Goal: Check status: Check status

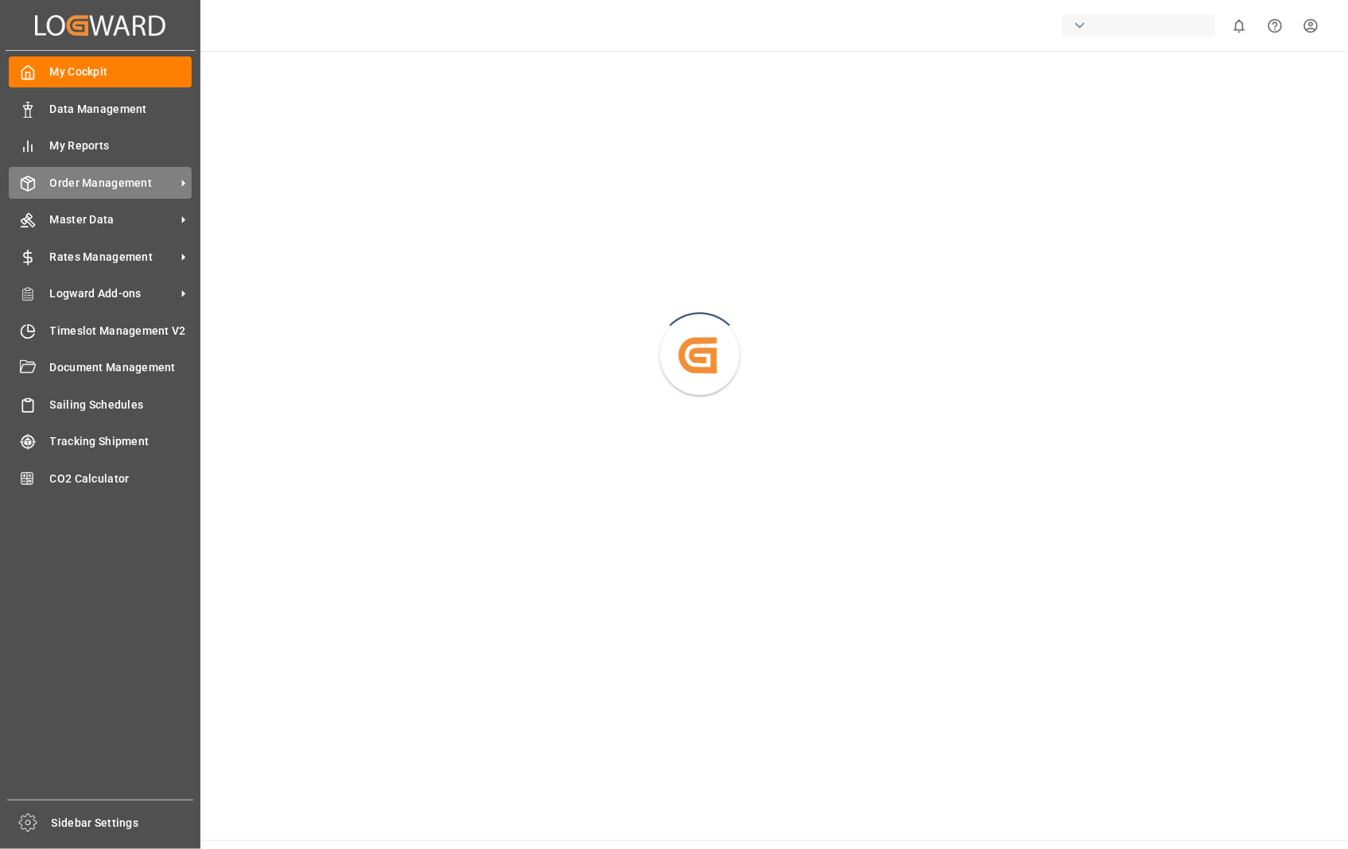
click at [100, 177] on span "Order Management" at bounding box center [113, 183] width 126 height 17
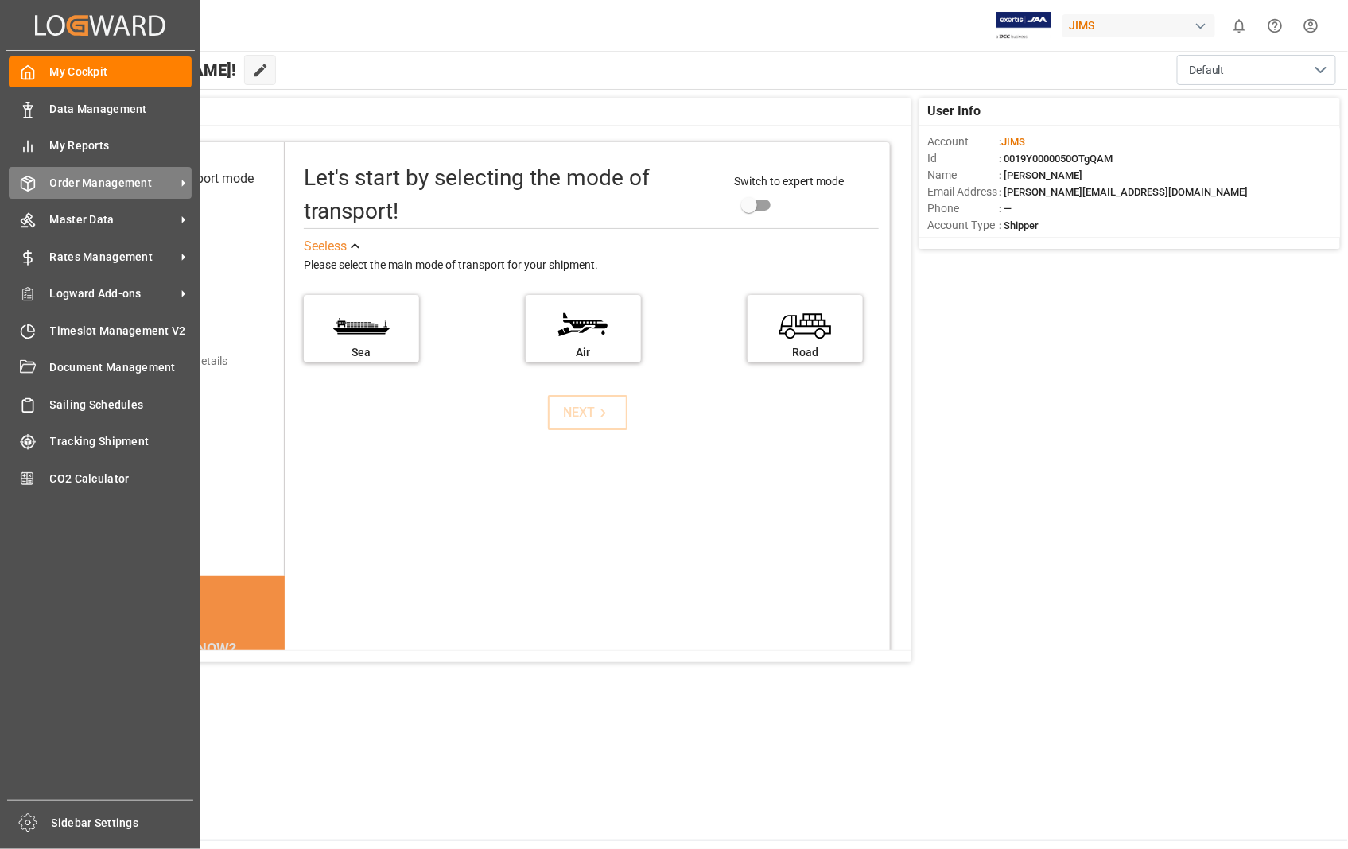
click at [82, 178] on span "Order Management" at bounding box center [113, 183] width 126 height 17
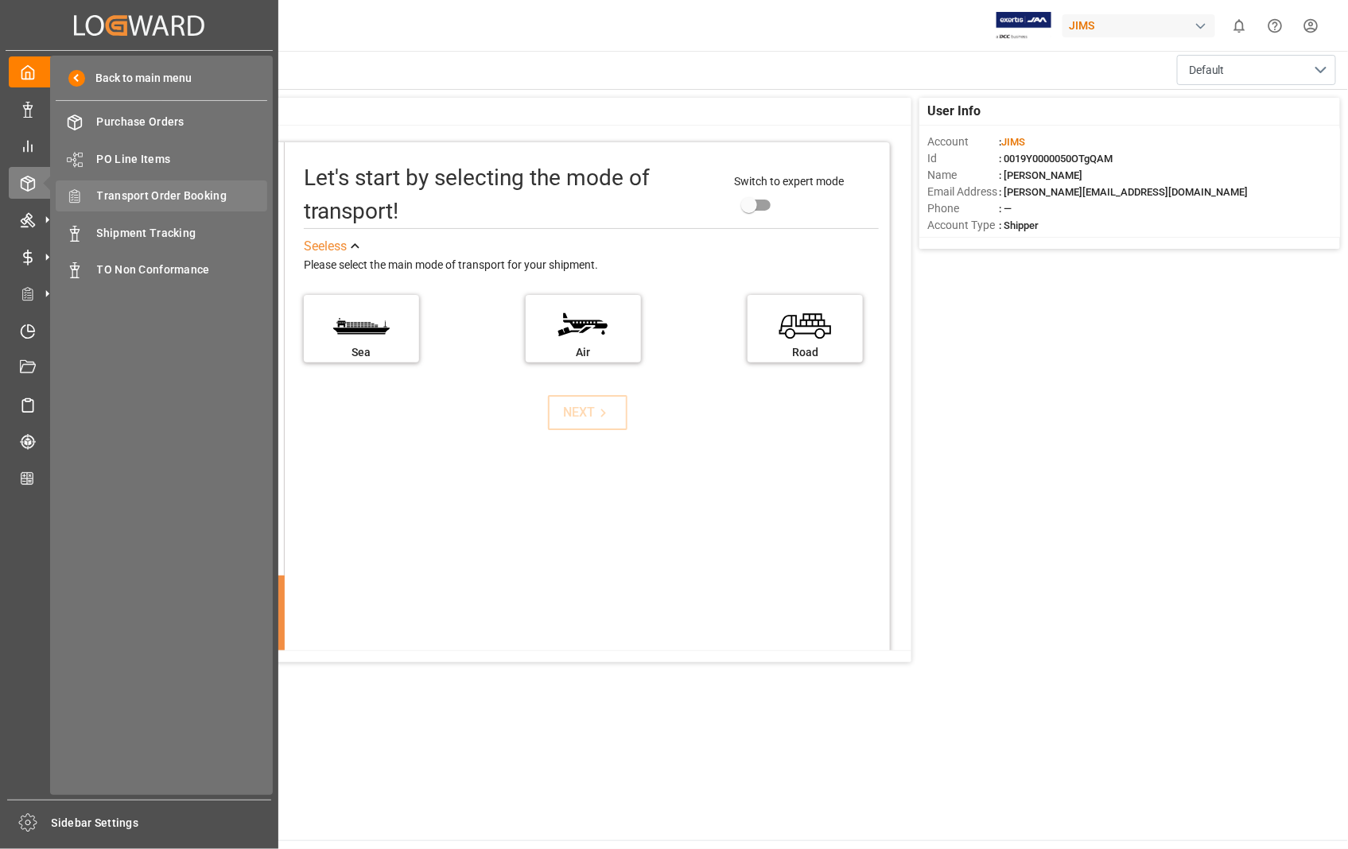
click at [183, 194] on span "Transport Order Booking" at bounding box center [182, 196] width 171 height 17
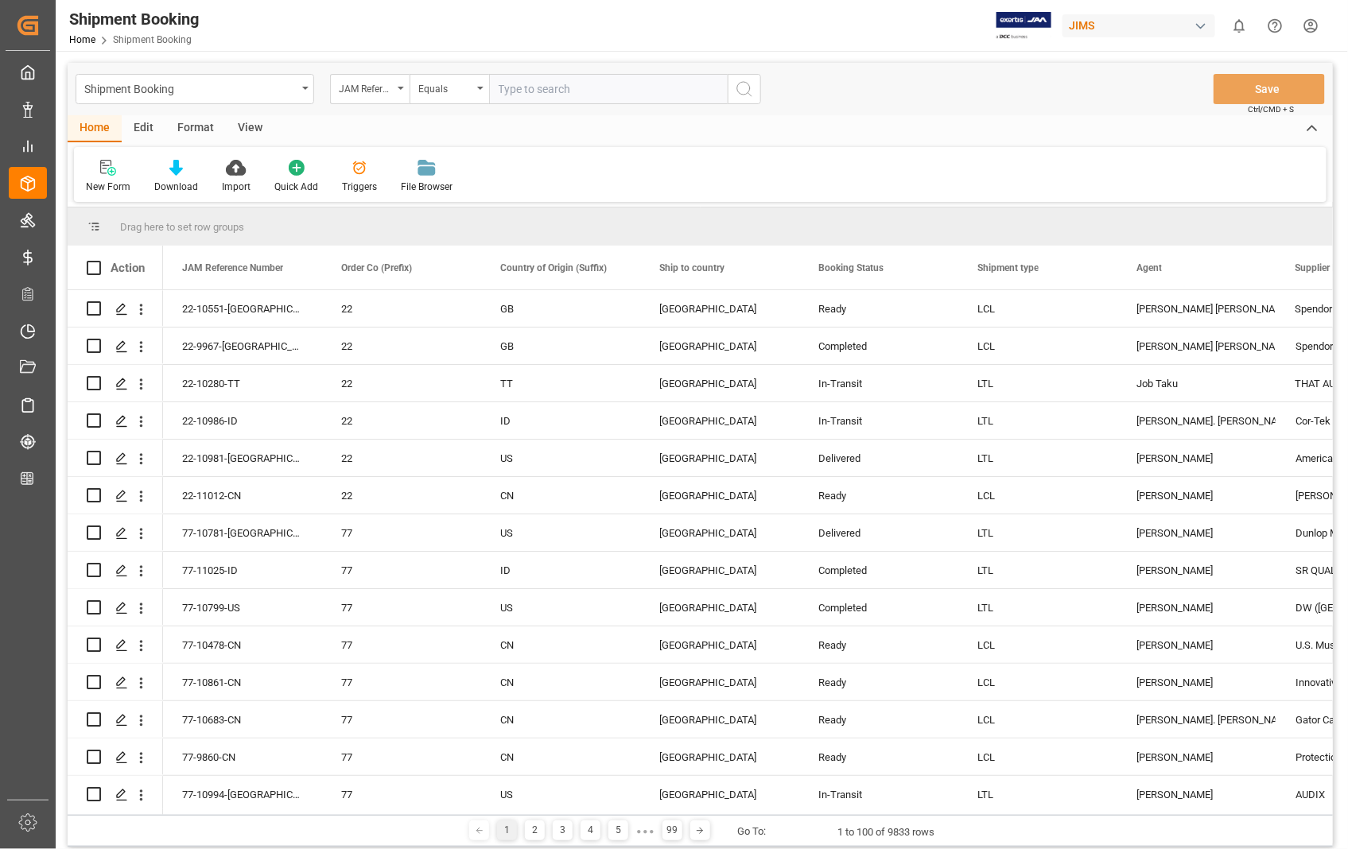
click at [578, 88] on input "text" at bounding box center [608, 89] width 239 height 30
type input "22-10927-US"
click at [735, 91] on icon "search button" at bounding box center [744, 89] width 19 height 19
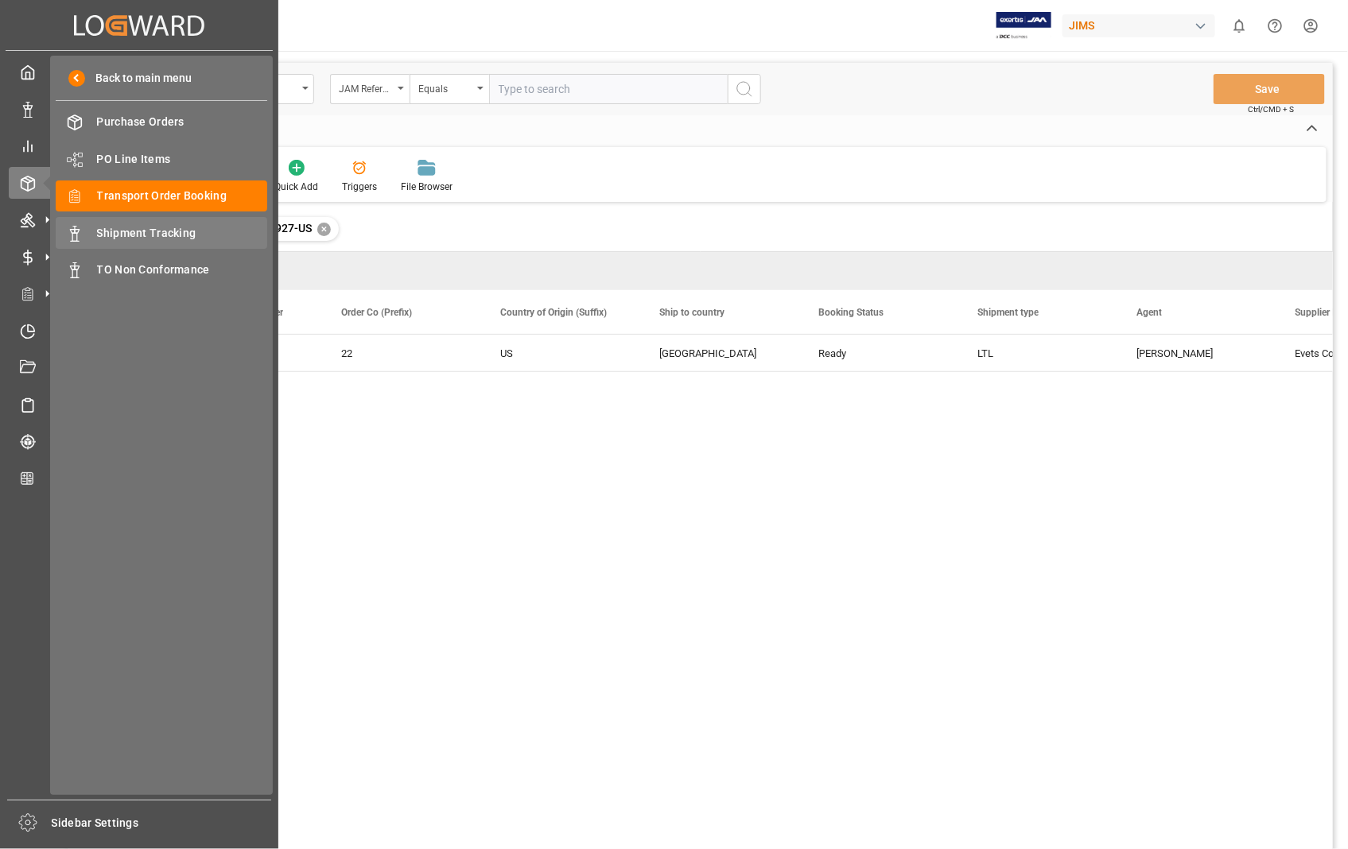
click at [129, 227] on span "Shipment Tracking" at bounding box center [182, 233] width 171 height 17
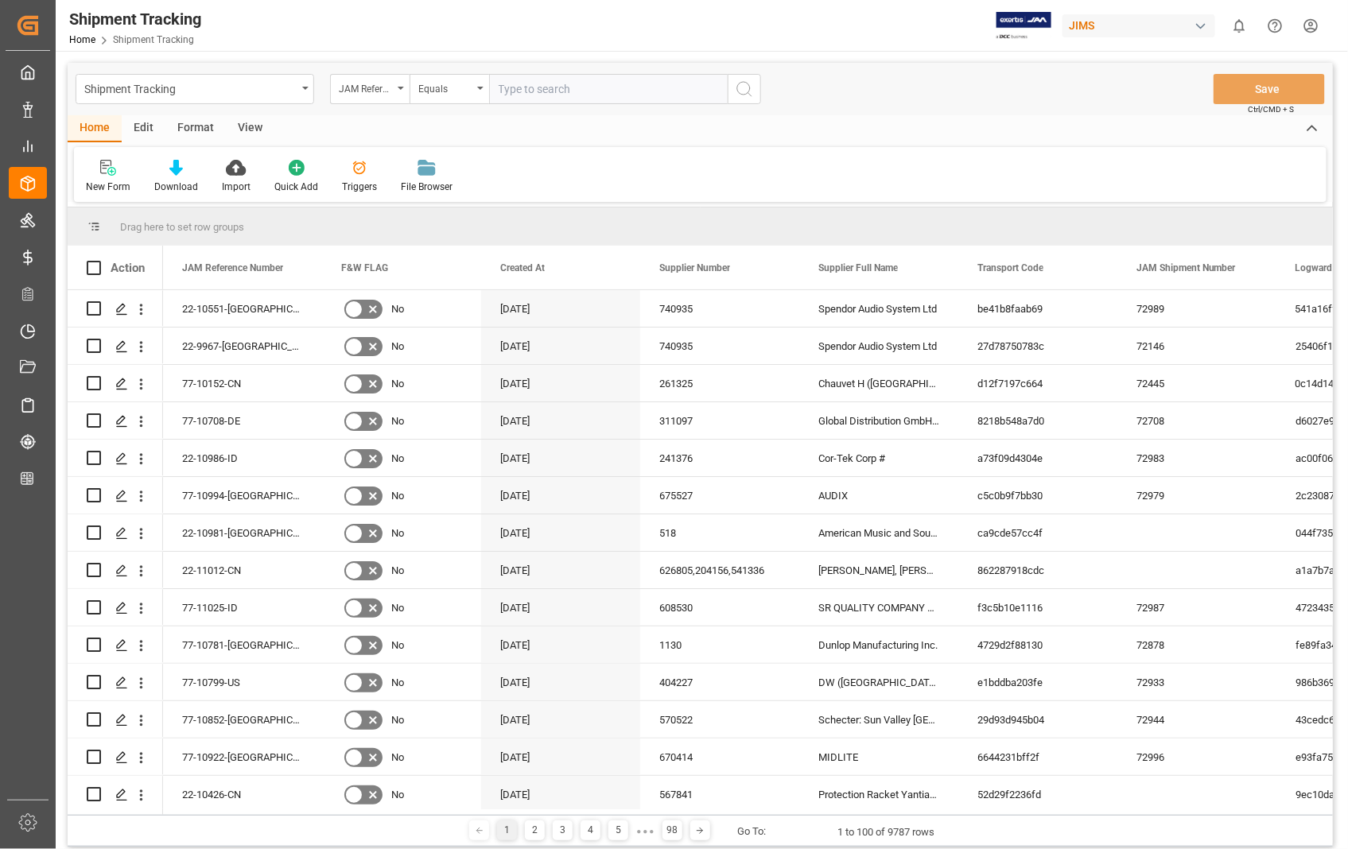
click at [608, 84] on input "text" at bounding box center [608, 89] width 239 height 30
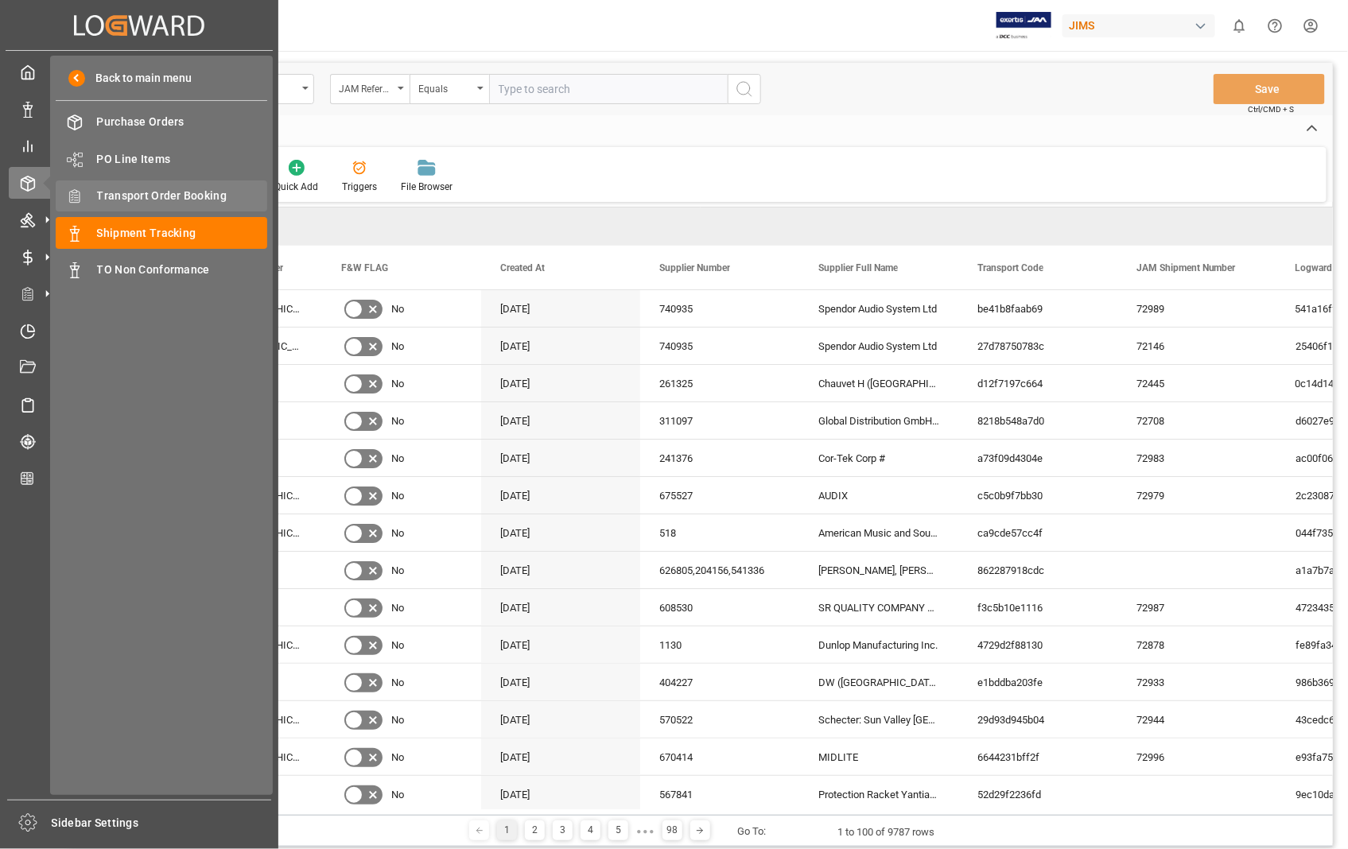
click at [173, 200] on span "Transport Order Booking" at bounding box center [182, 196] width 171 height 17
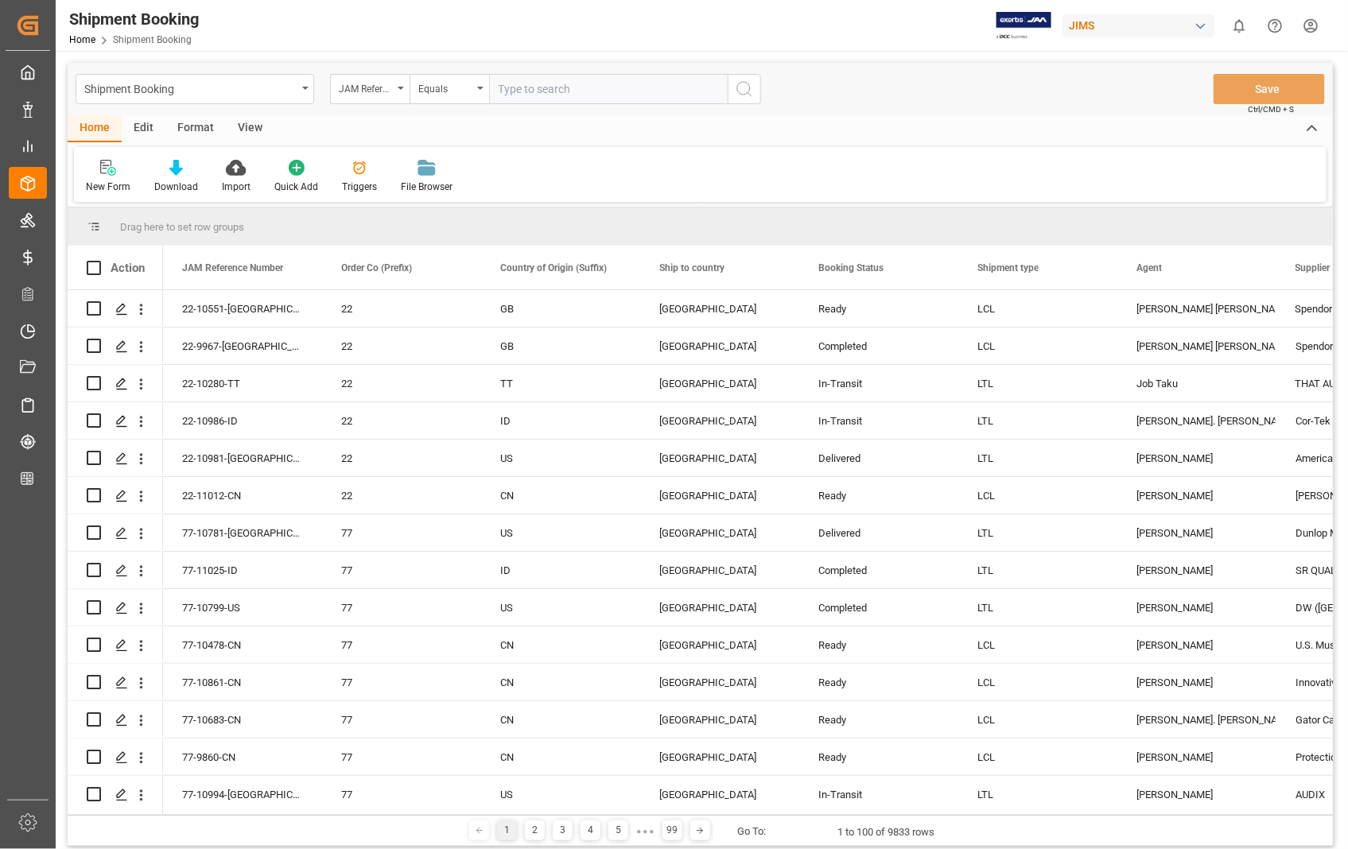
click at [561, 89] on input "text" at bounding box center [608, 89] width 239 height 30
paste input "22-10927-US"
type input "22-10927-US"
click at [742, 84] on icon "search button" at bounding box center [744, 89] width 19 height 19
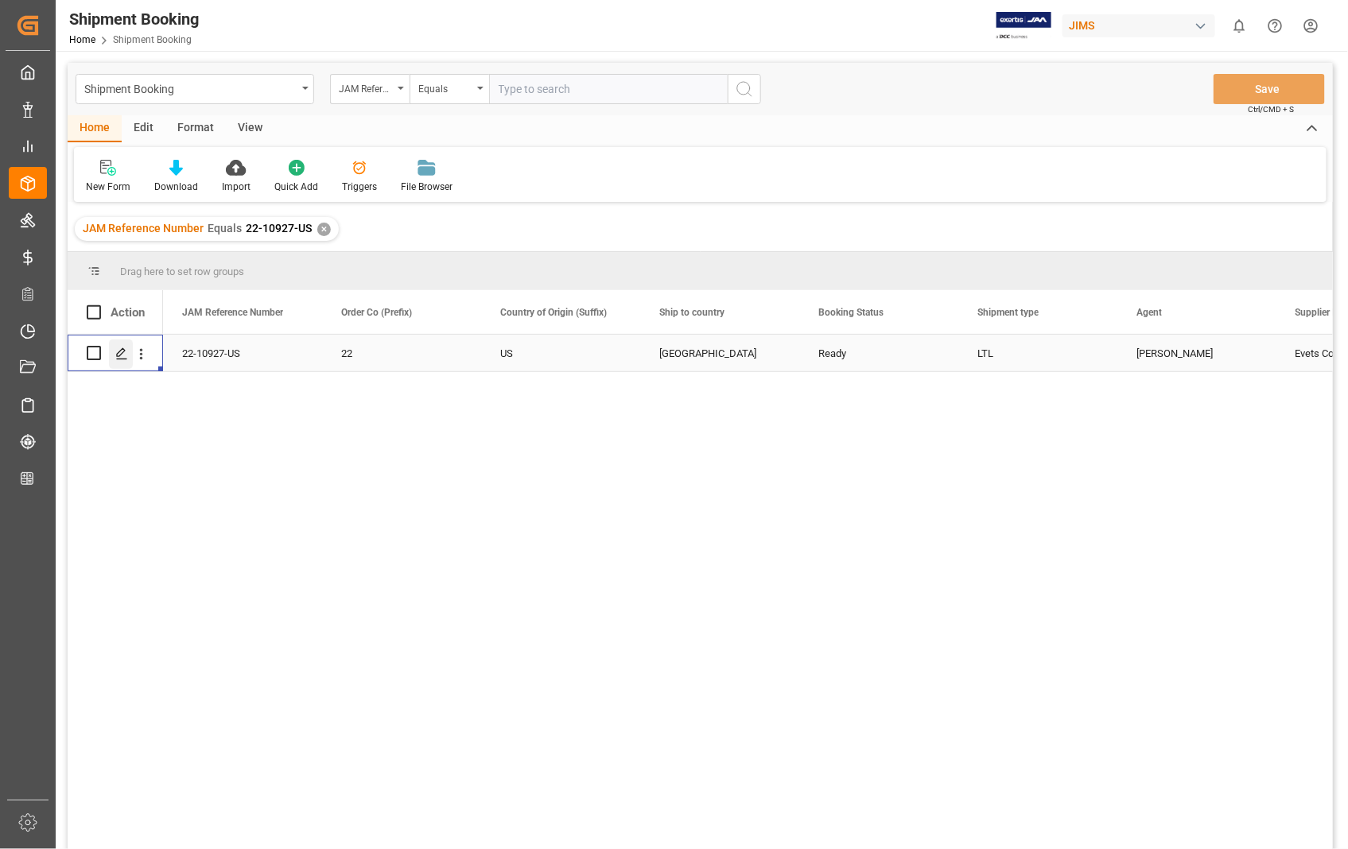
click at [120, 359] on line "Press SPACE to select this row." at bounding box center [122, 359] width 10 height 0
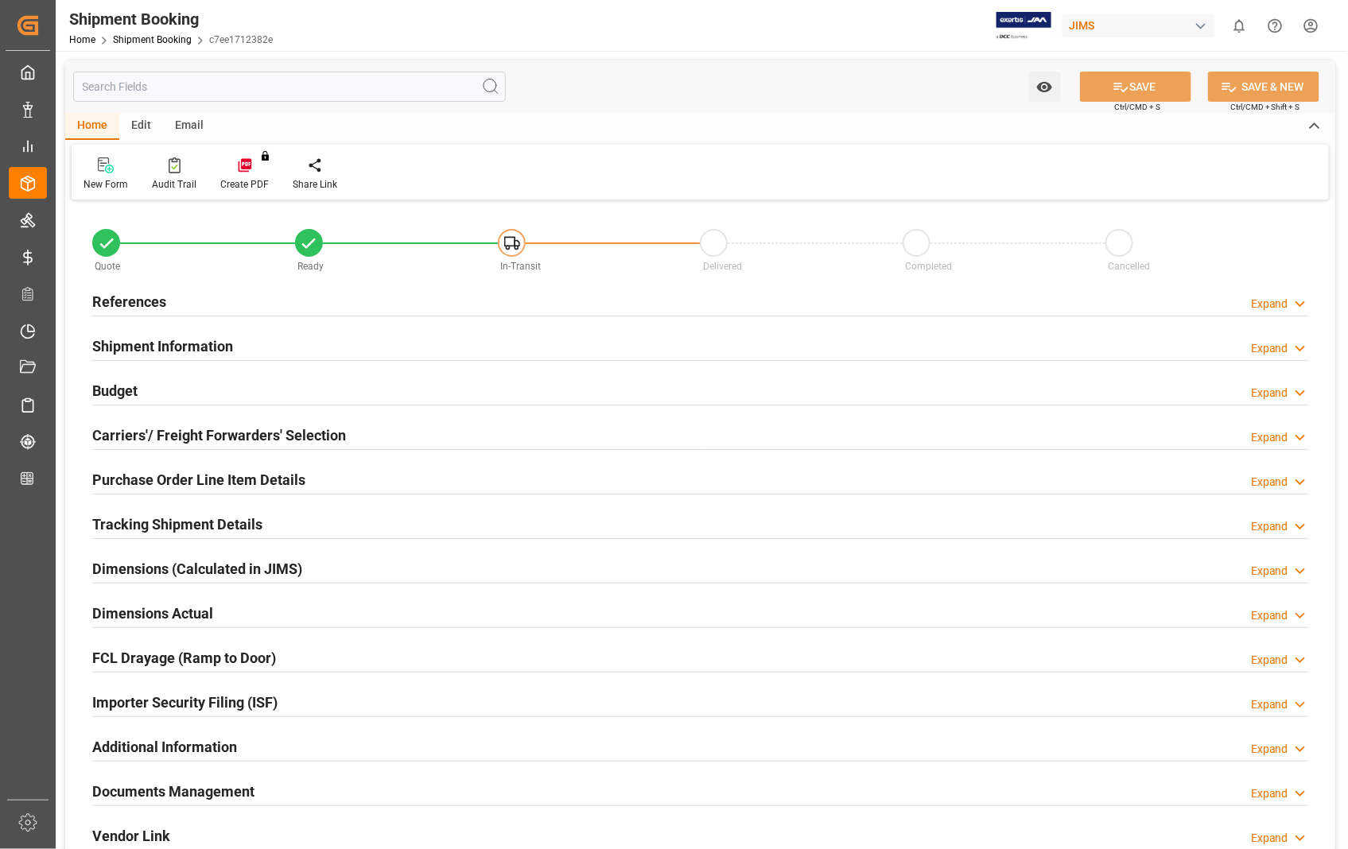
type input "2380"
type input "217"
type input "3"
click at [148, 618] on h2 "Dimensions Actual" at bounding box center [152, 613] width 121 height 21
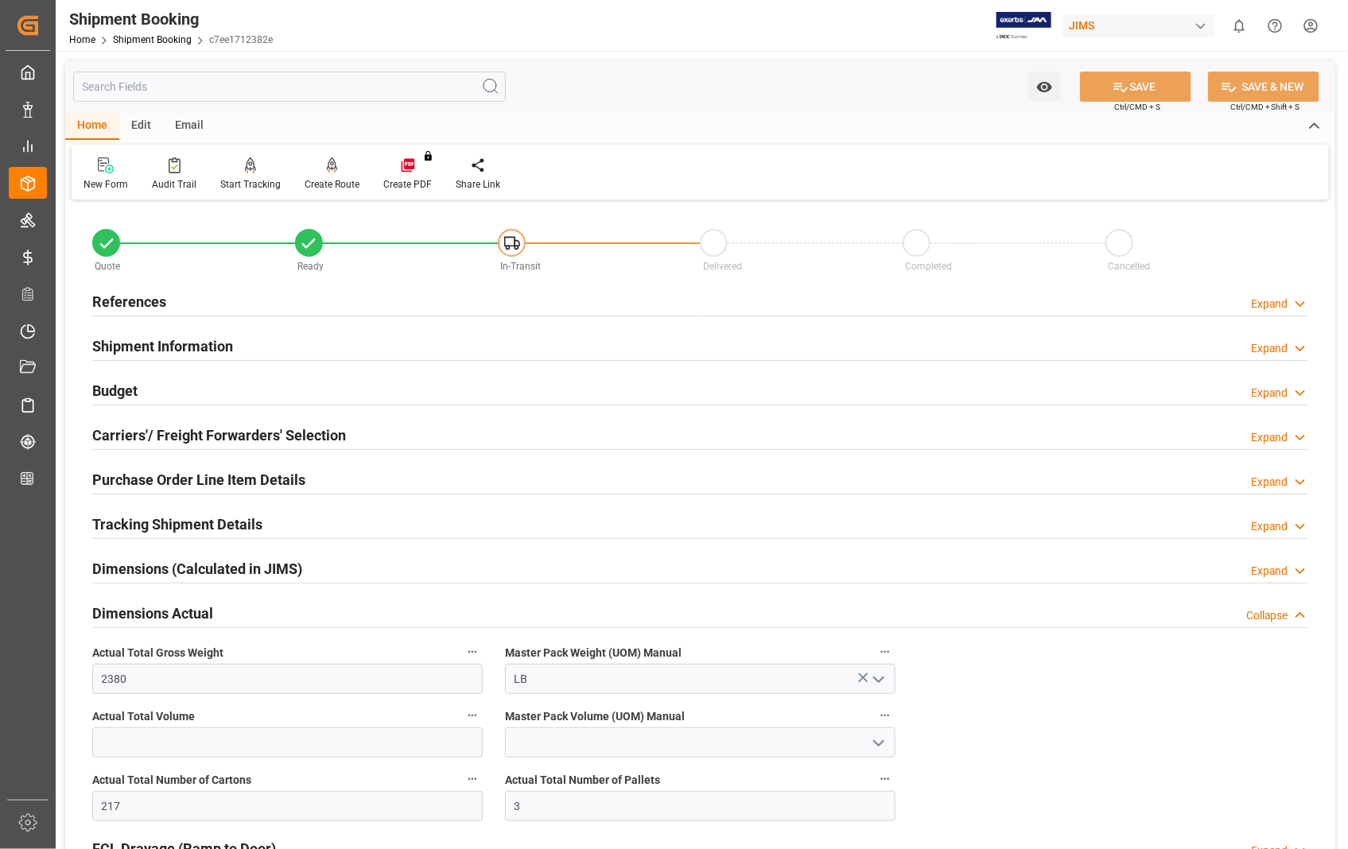
click at [134, 352] on h2 "Shipment Information" at bounding box center [162, 346] width 141 height 21
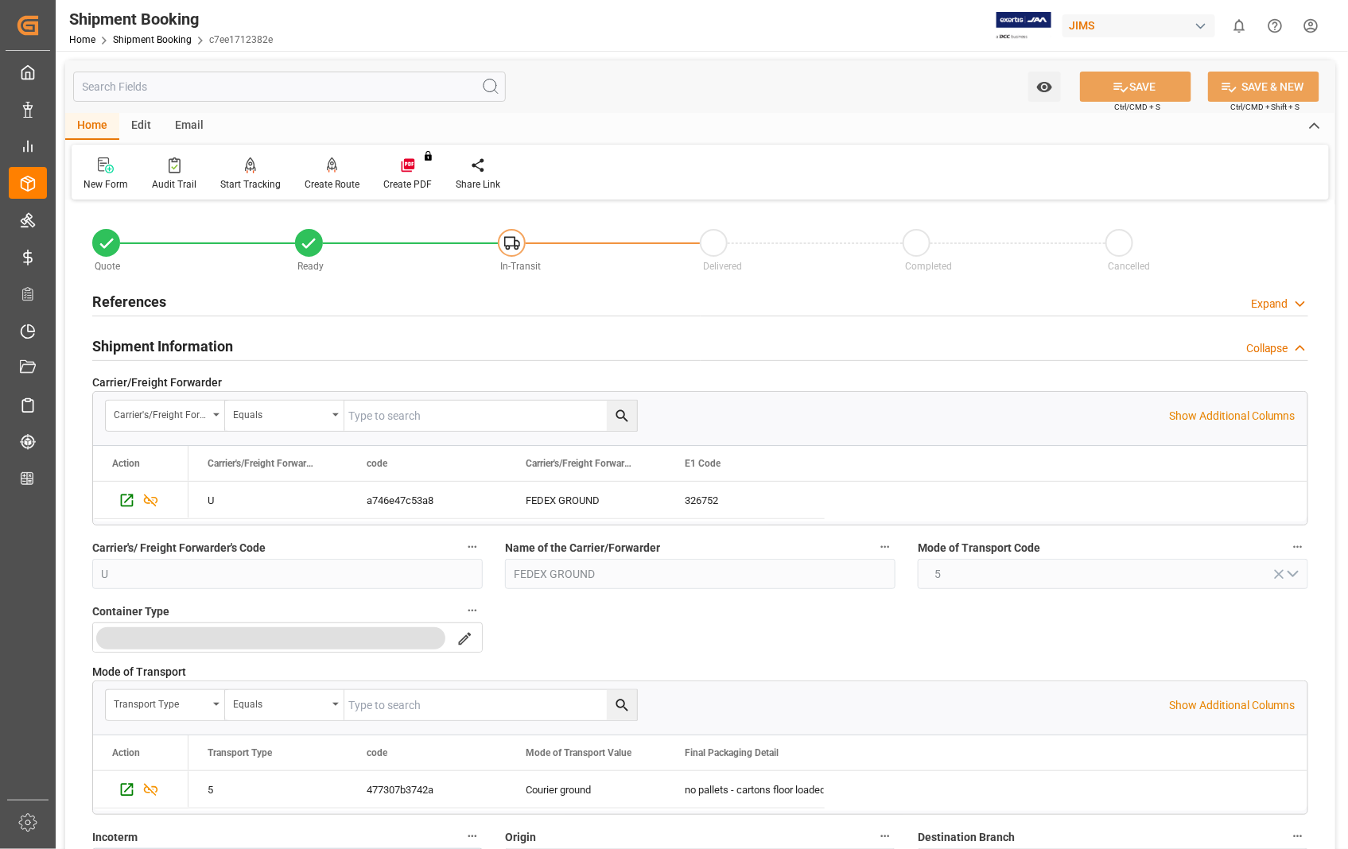
click at [141, 345] on h2 "Shipment Information" at bounding box center [162, 346] width 141 height 21
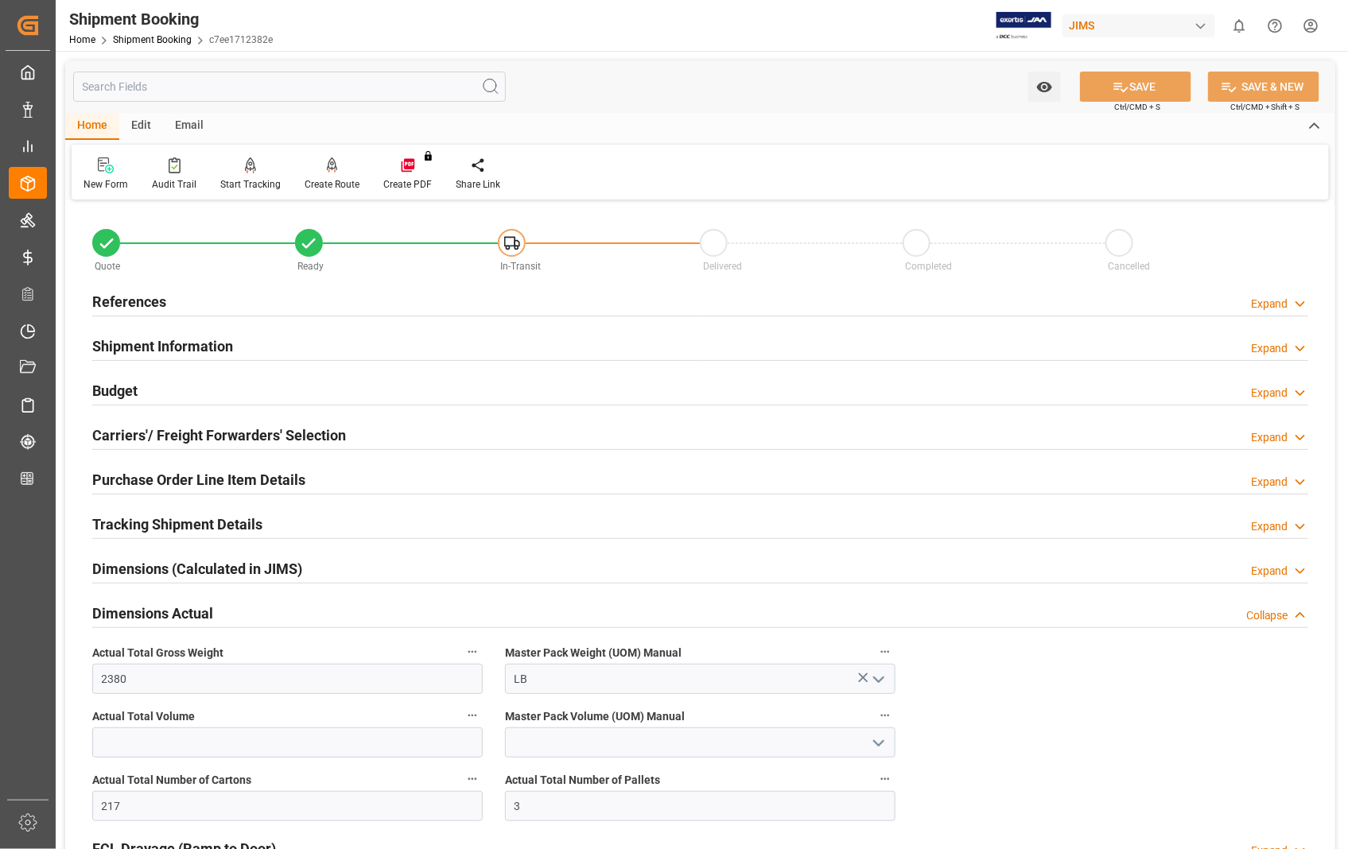
click at [186, 425] on h2 "Carriers'/ Freight Forwarders' Selection" at bounding box center [219, 435] width 254 height 21
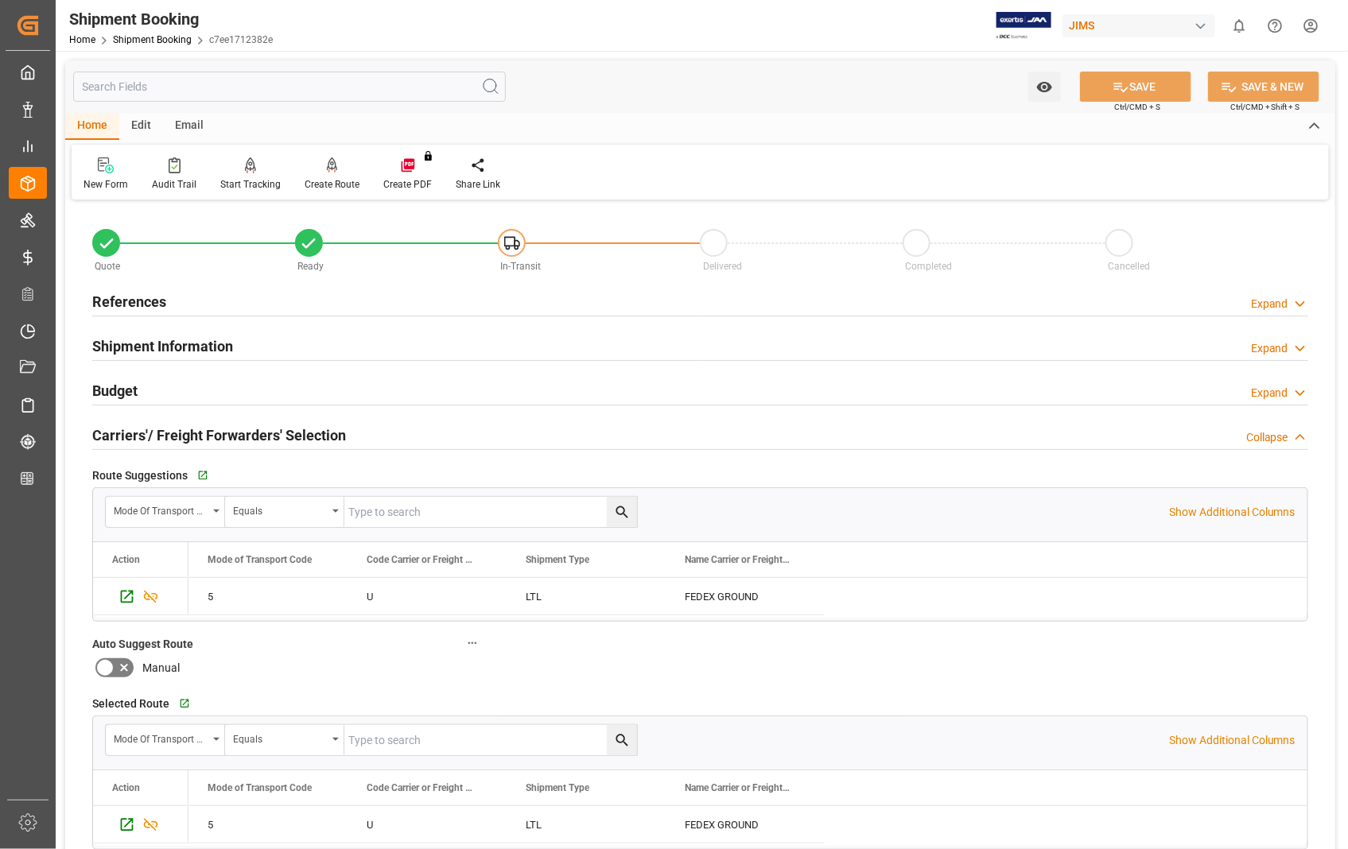
click at [181, 436] on h2 "Carriers'/ Freight Forwarders' Selection" at bounding box center [219, 435] width 254 height 21
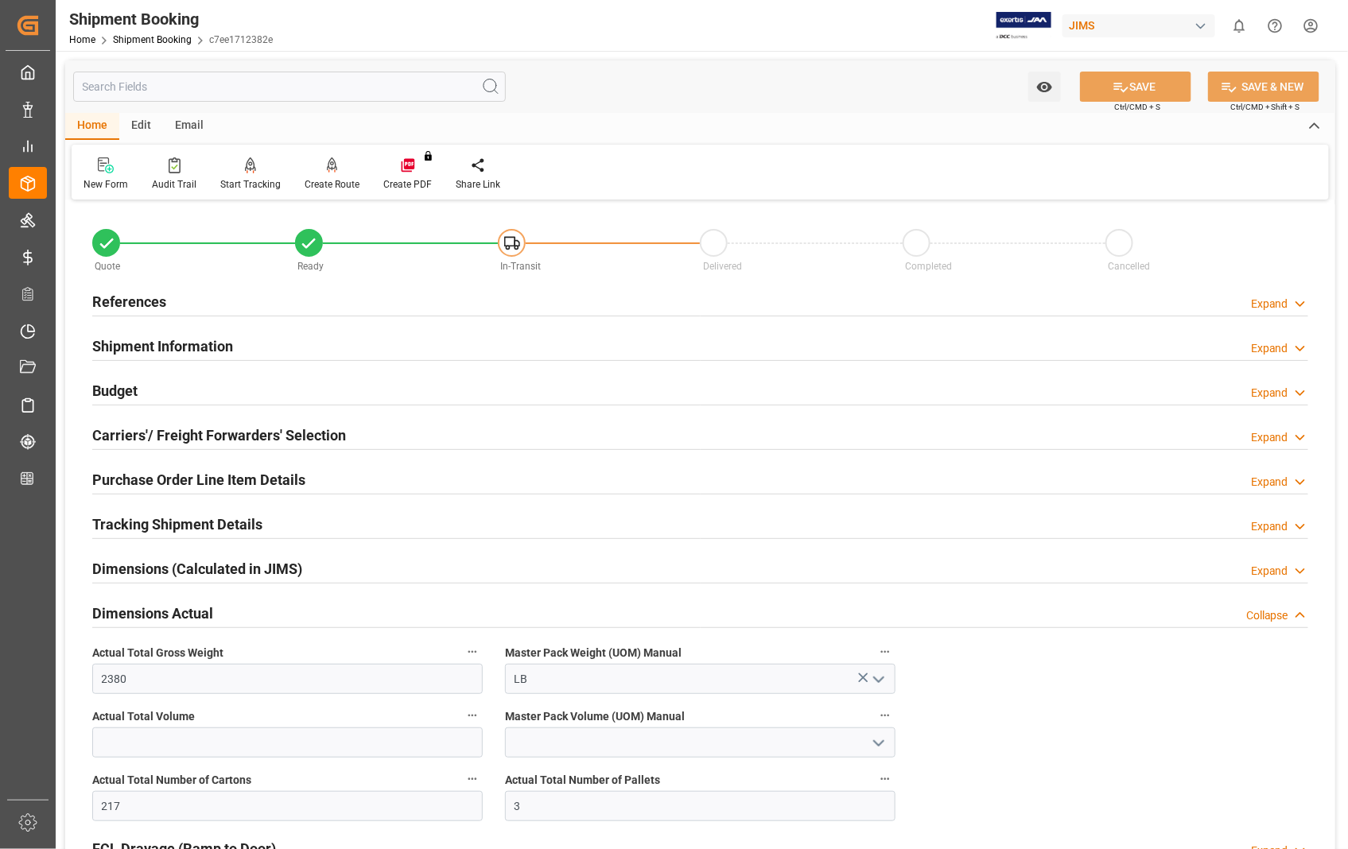
click at [165, 477] on h2 "Purchase Order Line Item Details" at bounding box center [198, 479] width 213 height 21
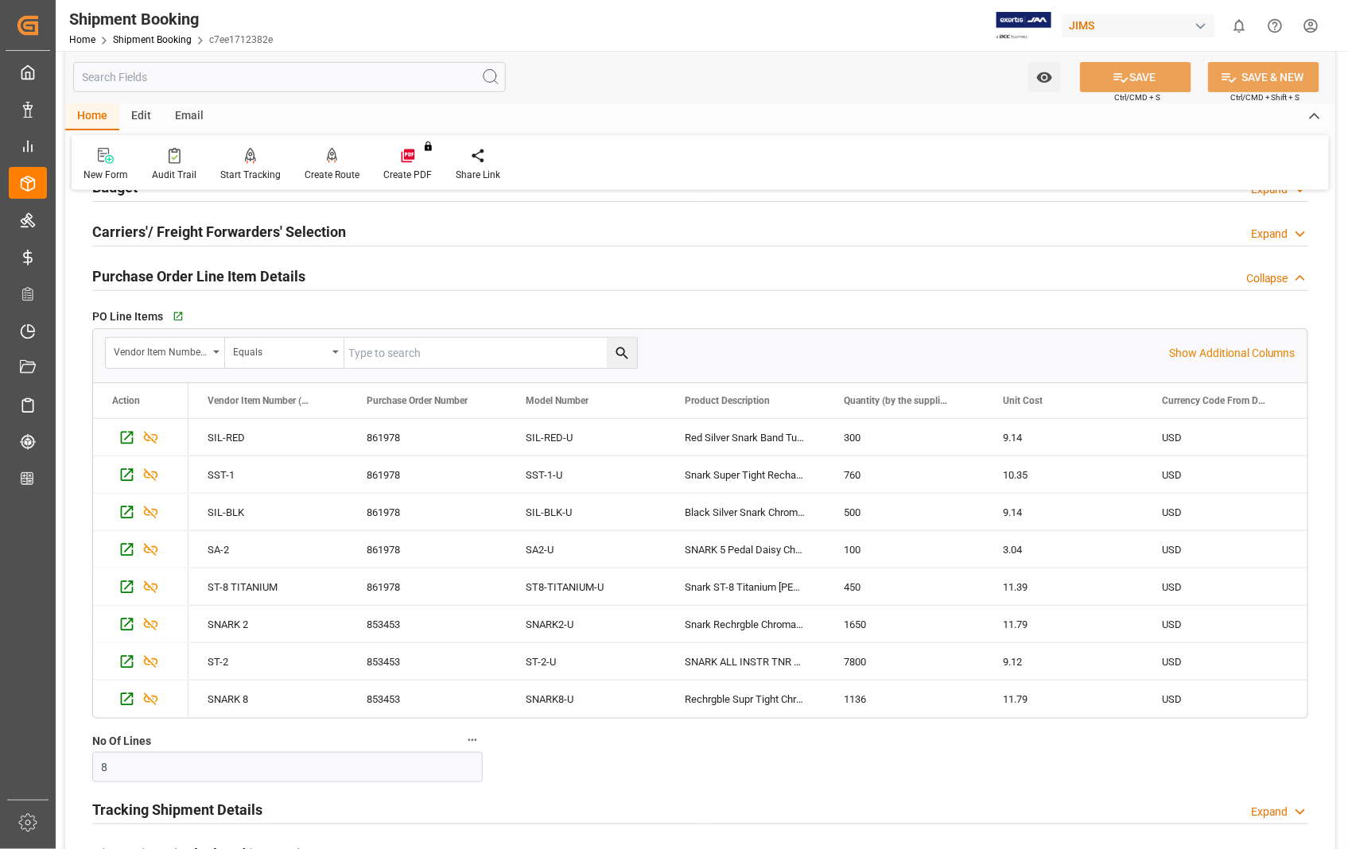
scroll to position [265, 0]
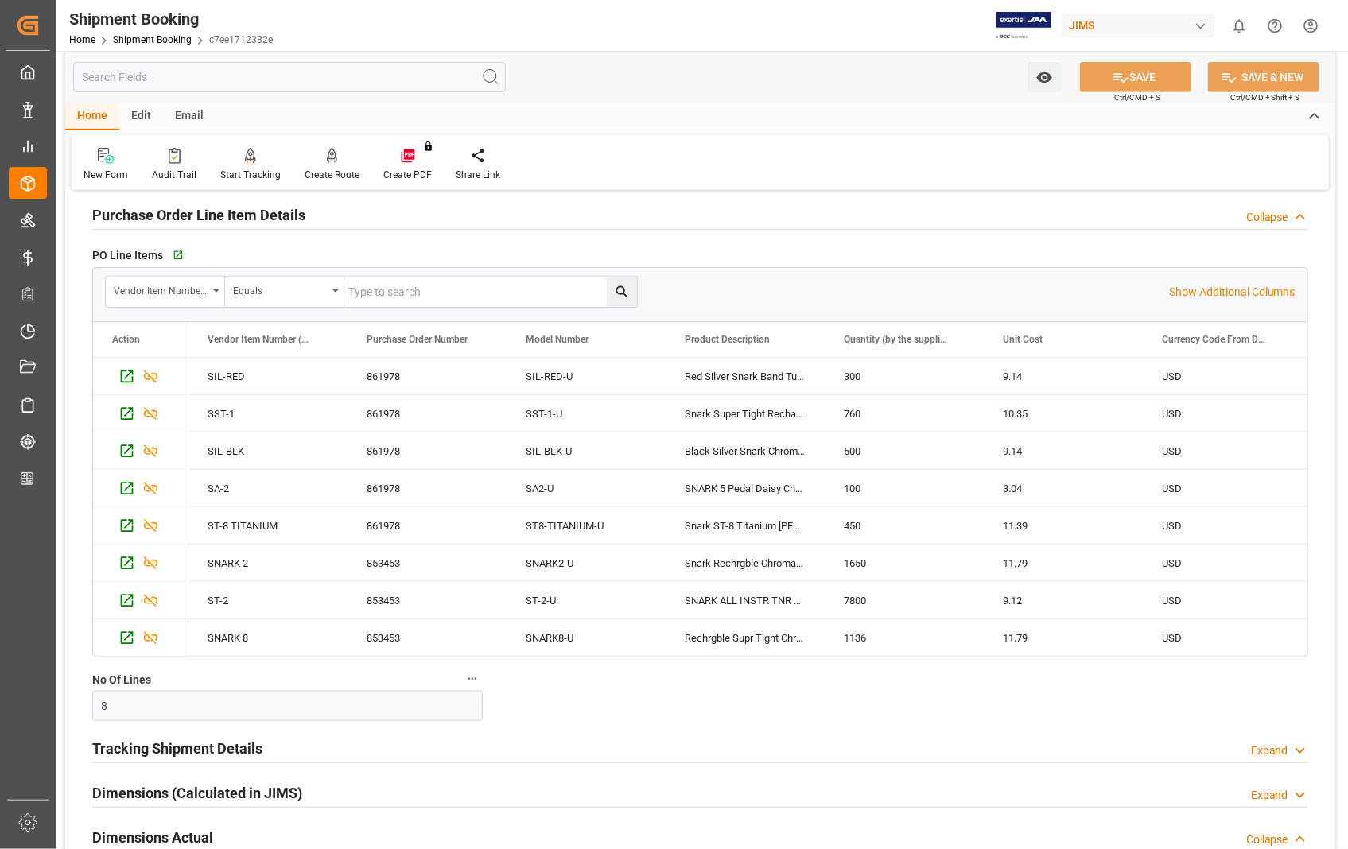
click at [154, 217] on h2 "Purchase Order Line Item Details" at bounding box center [198, 214] width 213 height 21
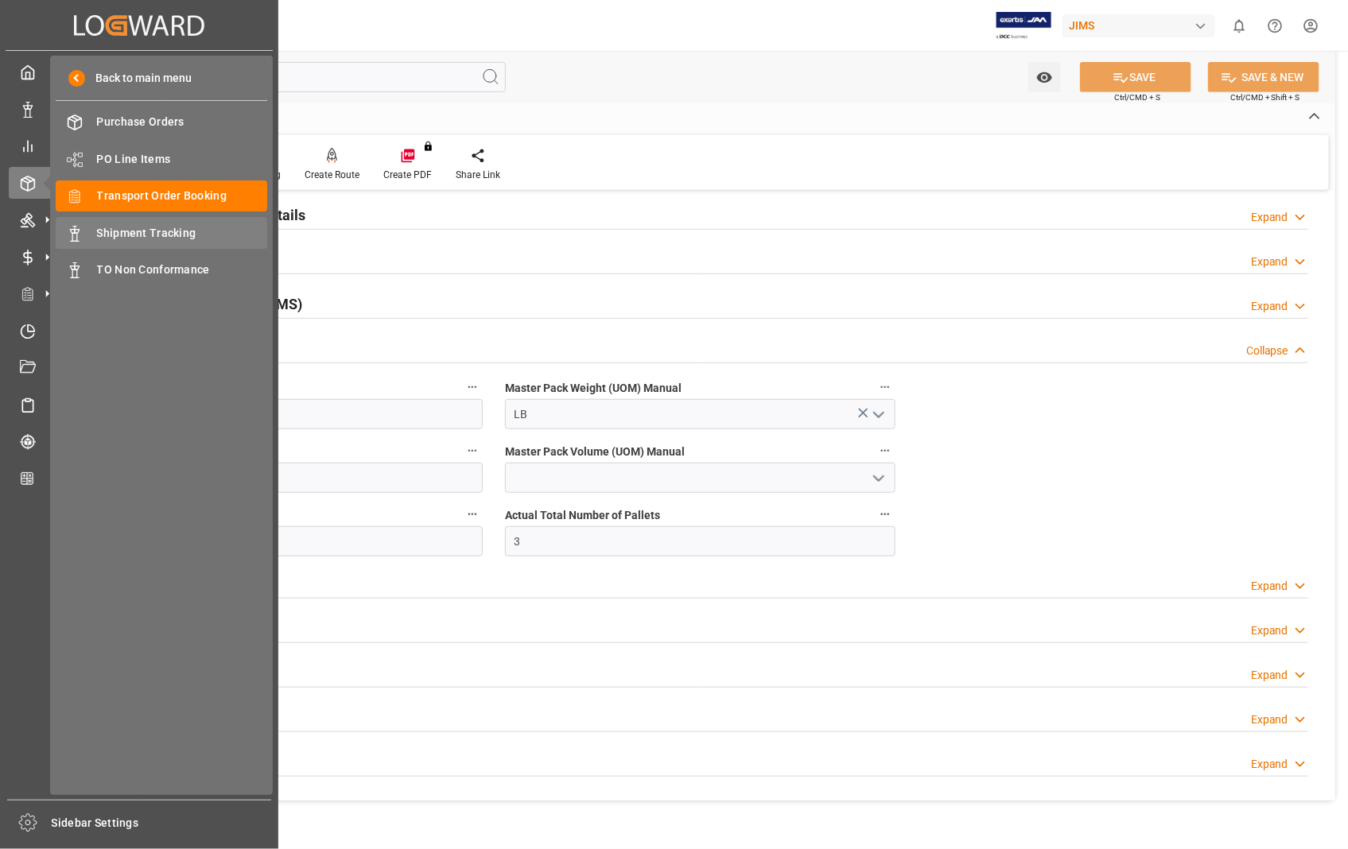
click at [153, 235] on span "Shipment Tracking" at bounding box center [182, 233] width 171 height 17
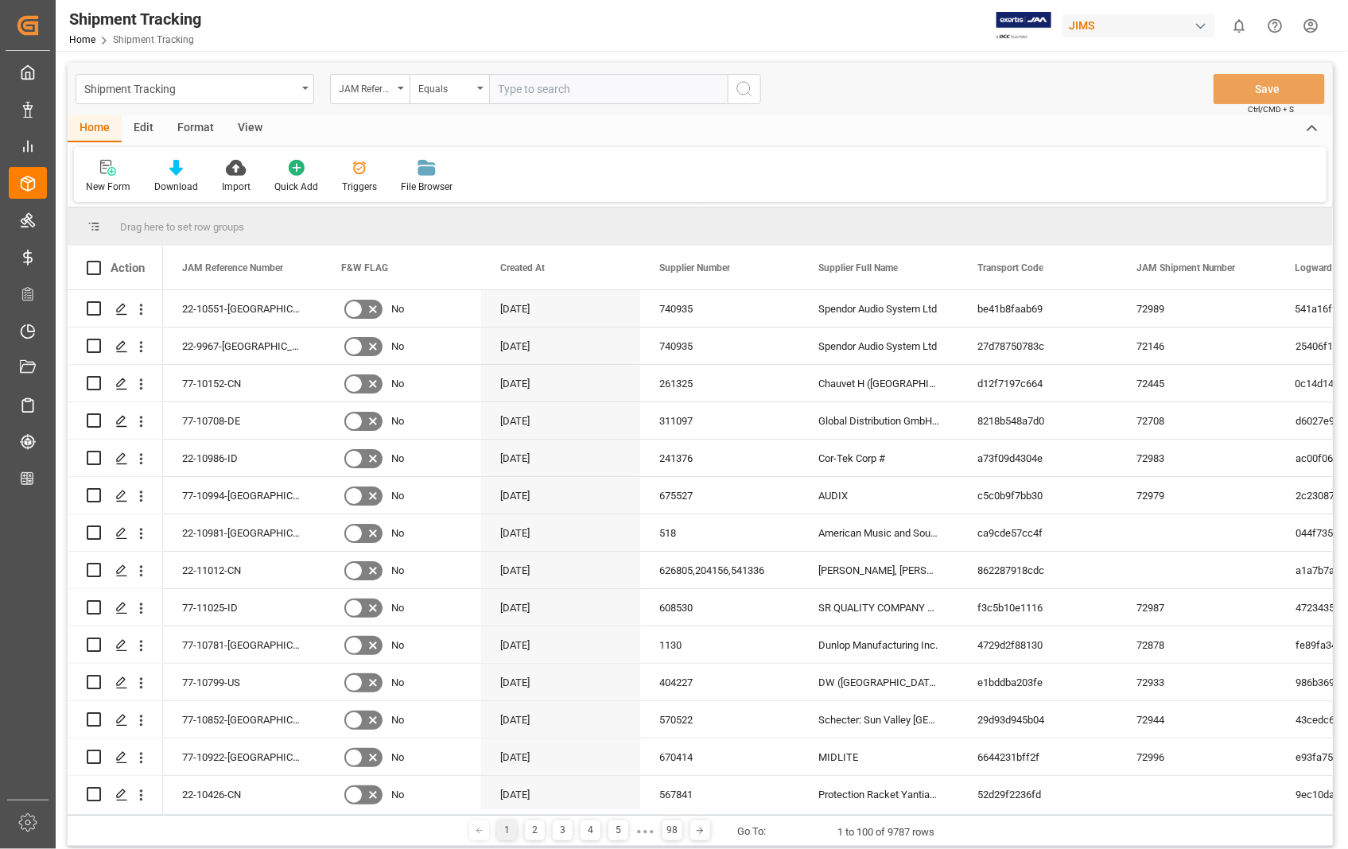
click at [603, 91] on input "text" at bounding box center [608, 89] width 239 height 30
type input "22-10927-US"
click at [741, 86] on icon "search button" at bounding box center [744, 89] width 19 height 19
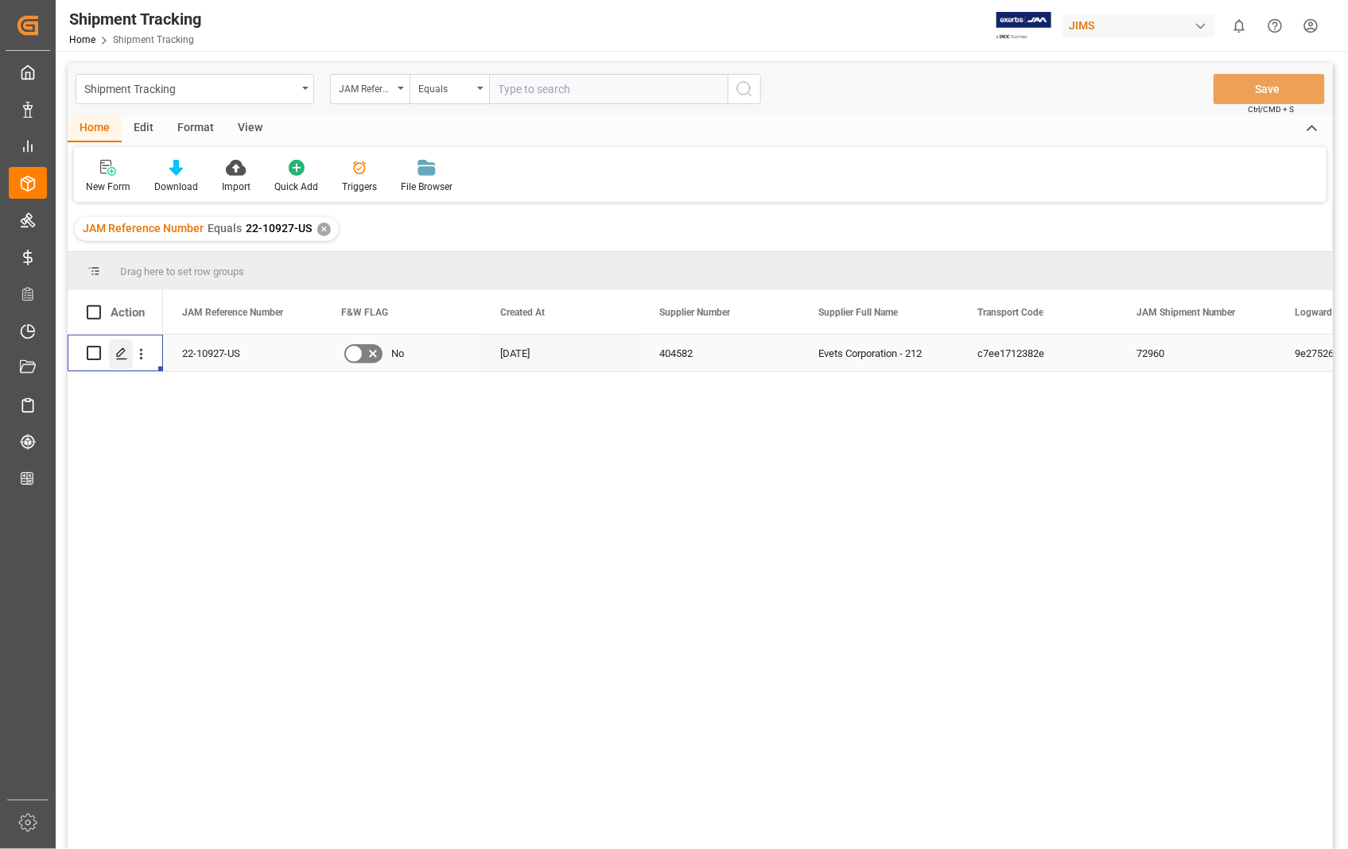
click at [122, 359] on line "Press SPACE to select this row." at bounding box center [122, 359] width 10 height 0
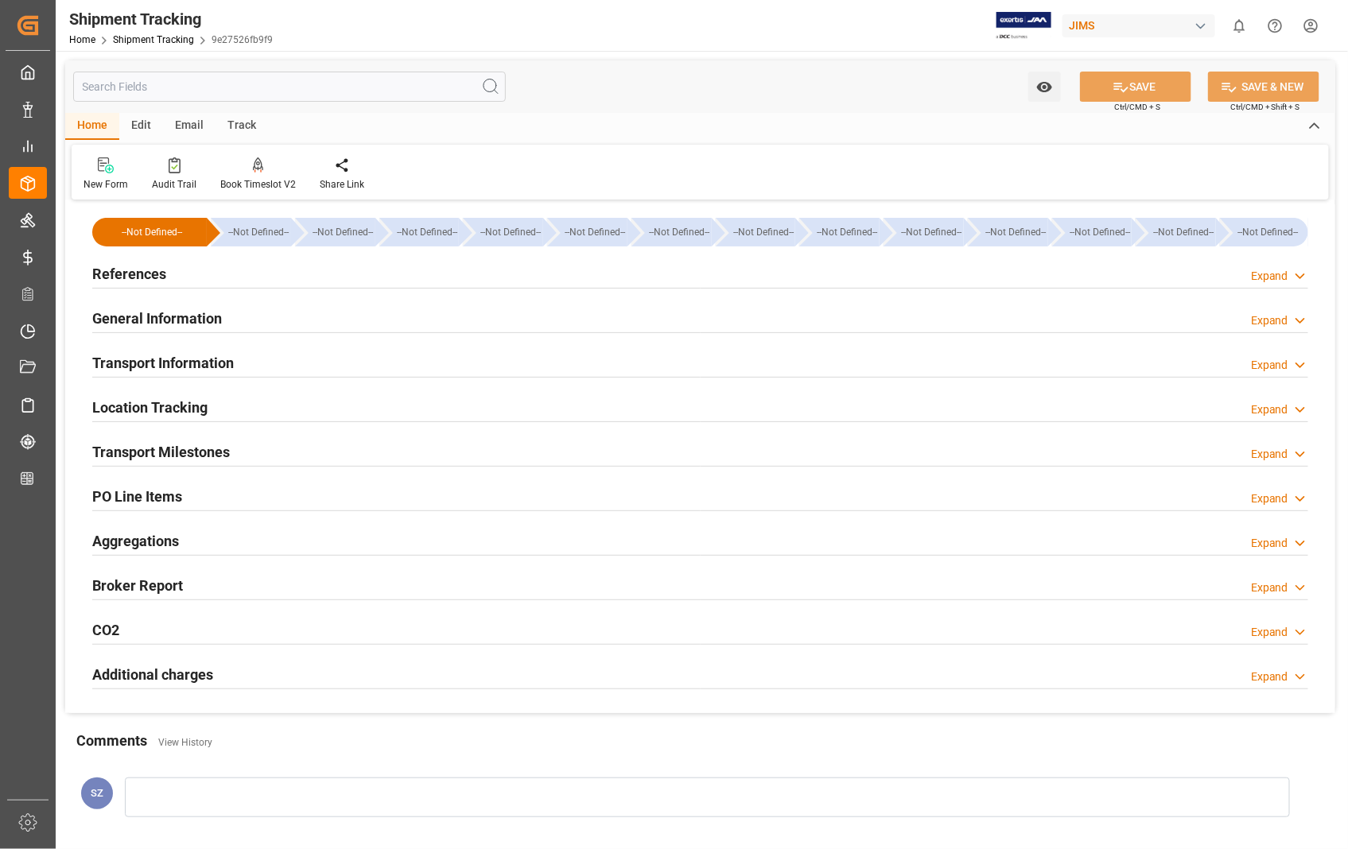
click at [137, 277] on h2 "References" at bounding box center [129, 273] width 74 height 21
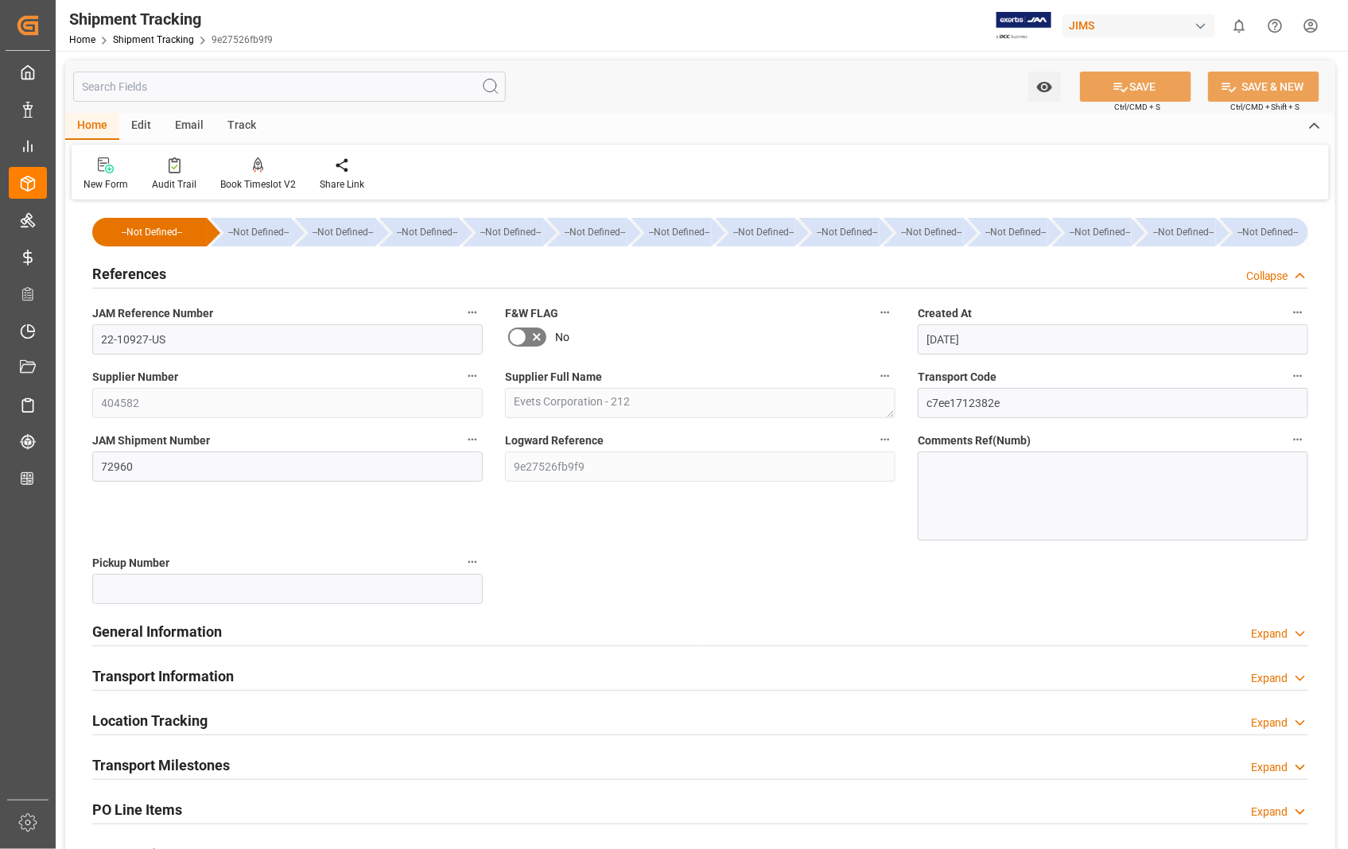
click at [137, 277] on h2 "References" at bounding box center [129, 273] width 74 height 21
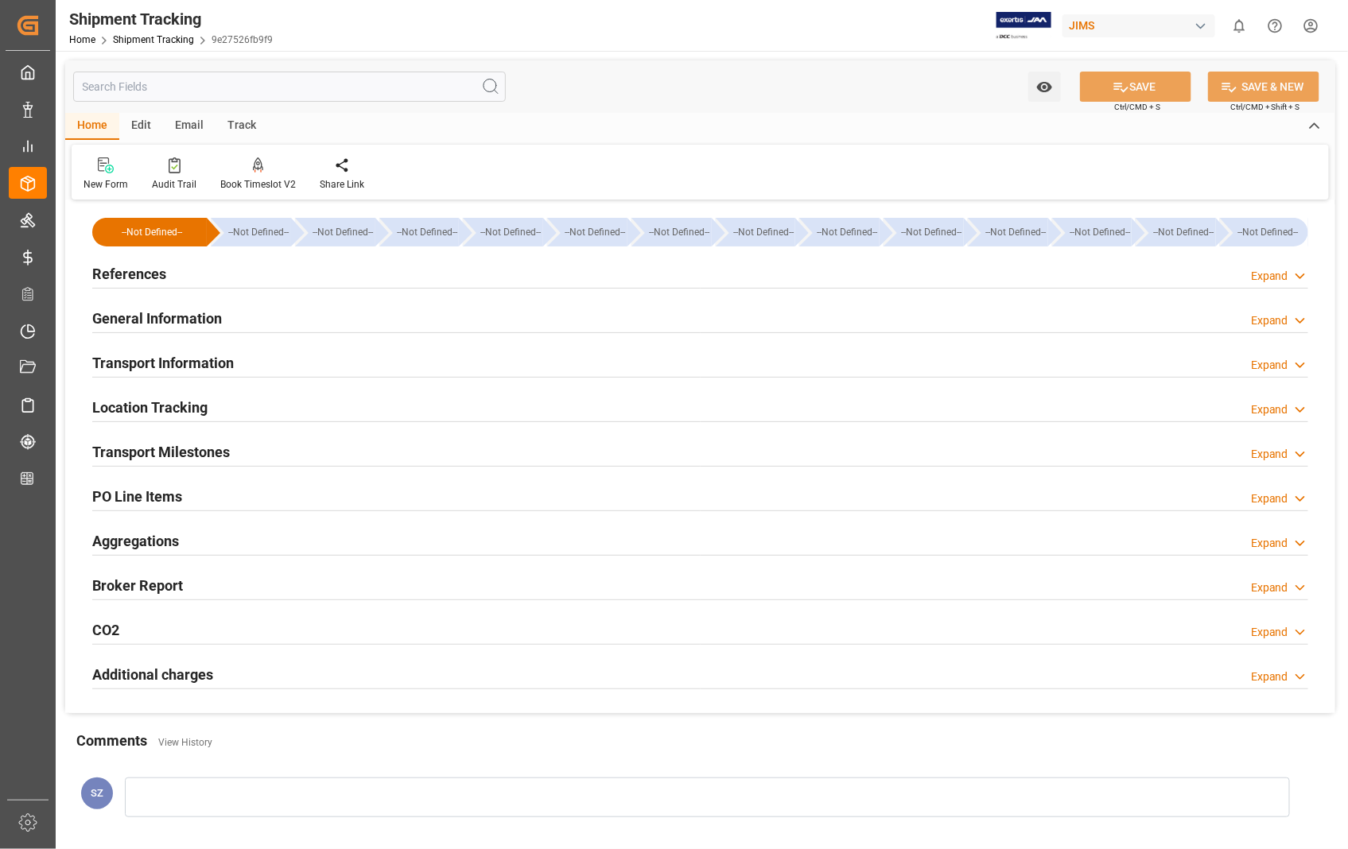
click at [161, 364] on h2 "Transport Information" at bounding box center [163, 362] width 142 height 21
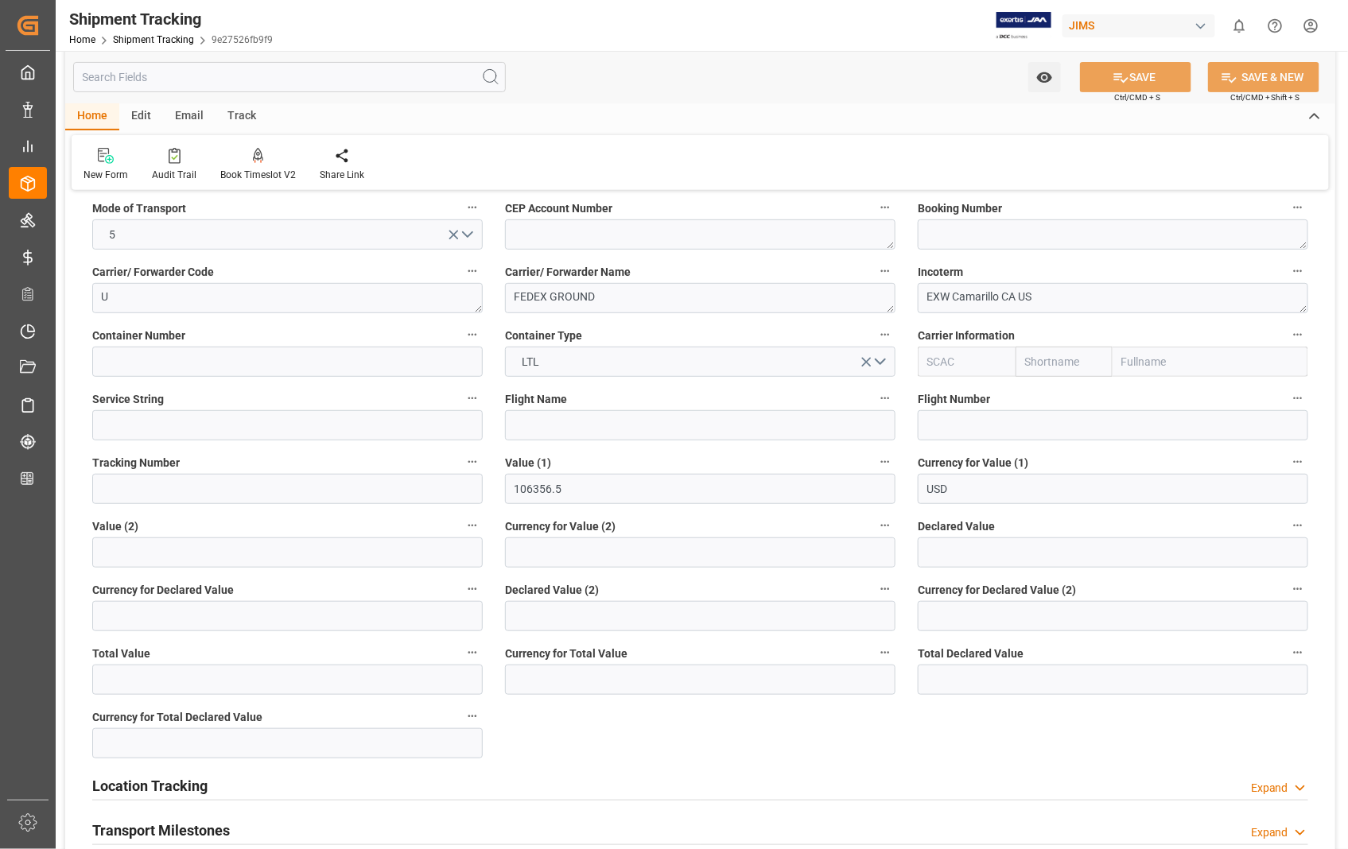
scroll to position [265, 0]
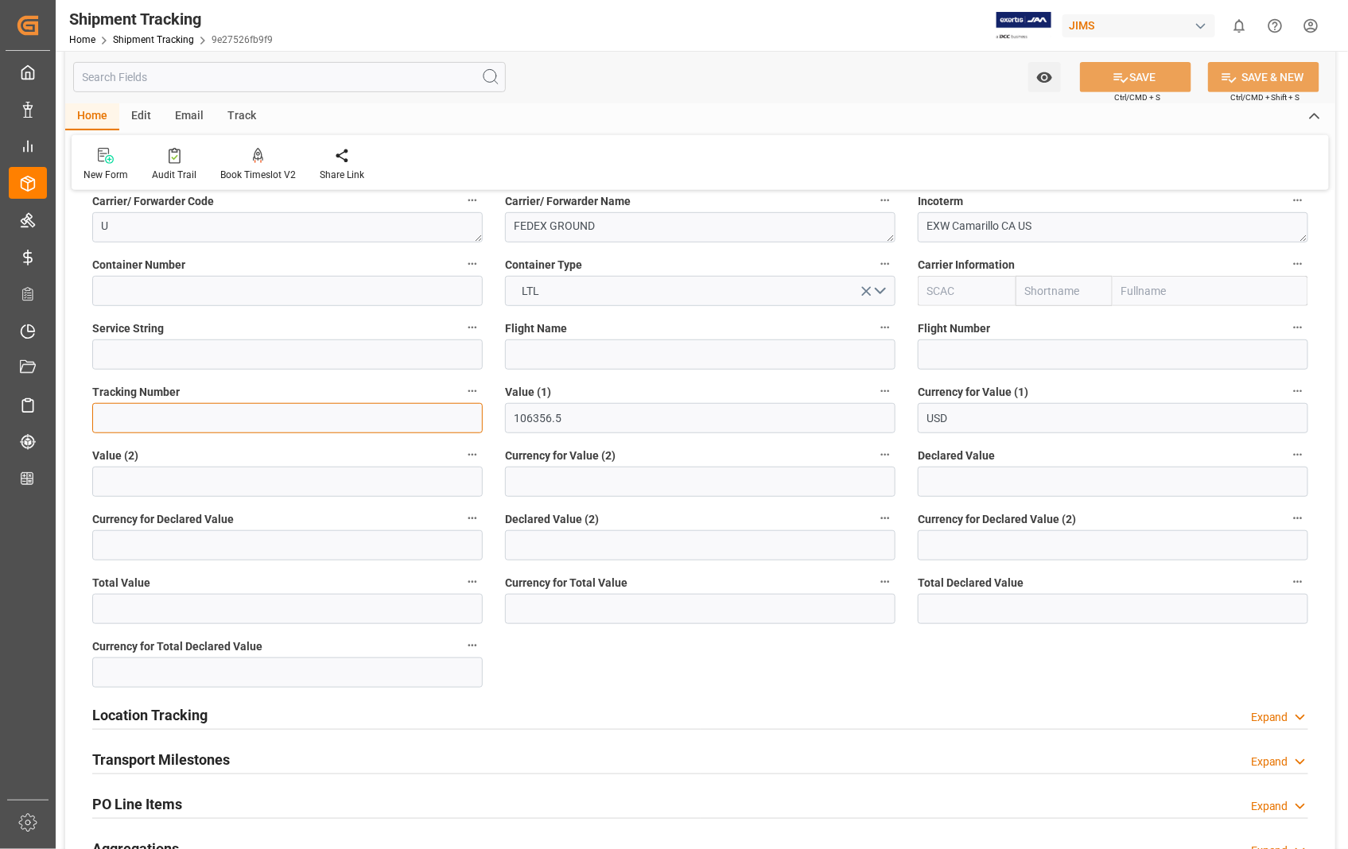
click at [161, 417] on input at bounding box center [287, 418] width 391 height 30
paste input "6312319775"
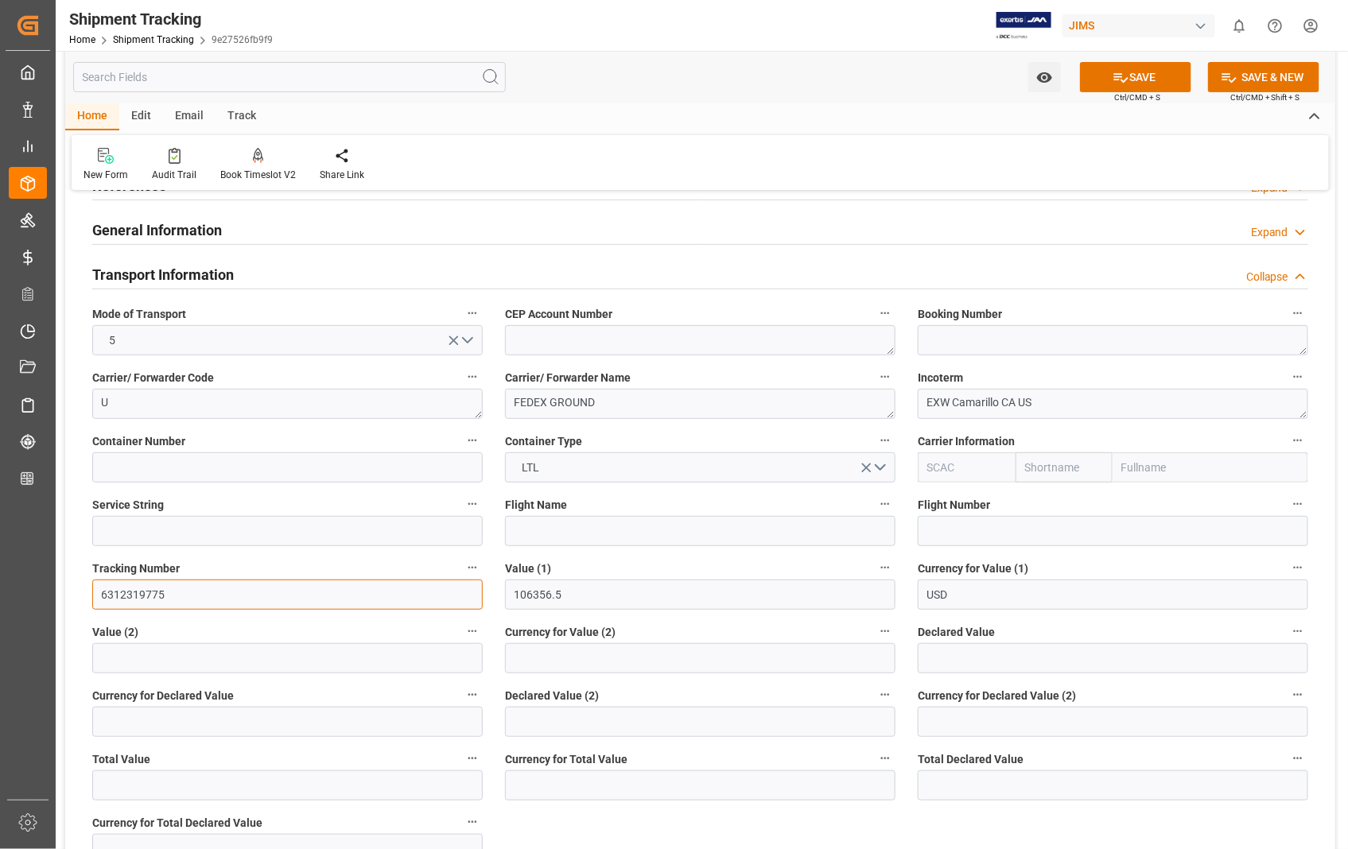
type input "6312319775"
click at [1002, 347] on textarea at bounding box center [1113, 340] width 391 height 30
paste textarea "6312319775"
type textarea "6312319775"
click at [1133, 77] on button "SAVE" at bounding box center [1135, 77] width 111 height 30
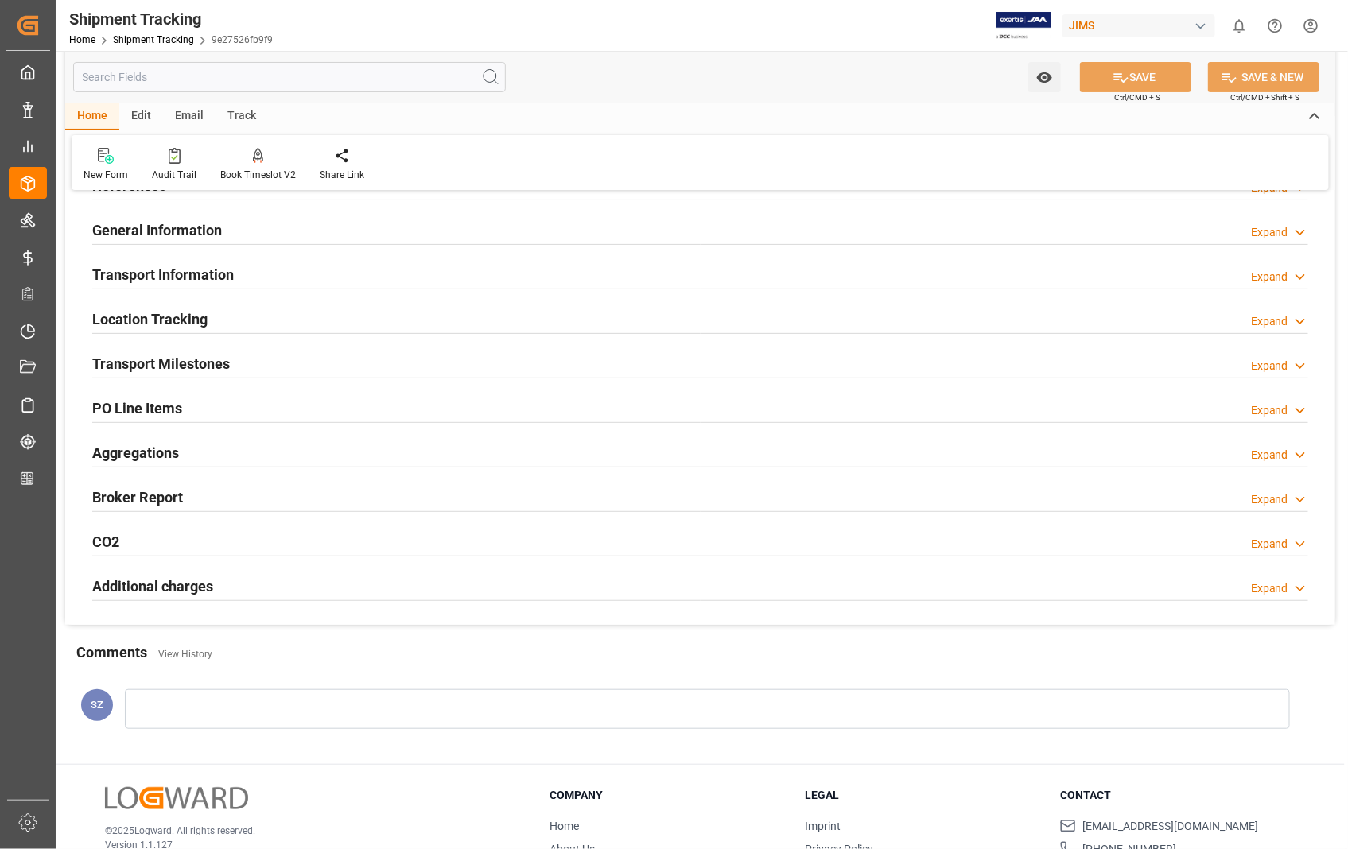
click at [156, 359] on h2 "Transport Milestones" at bounding box center [161, 363] width 138 height 21
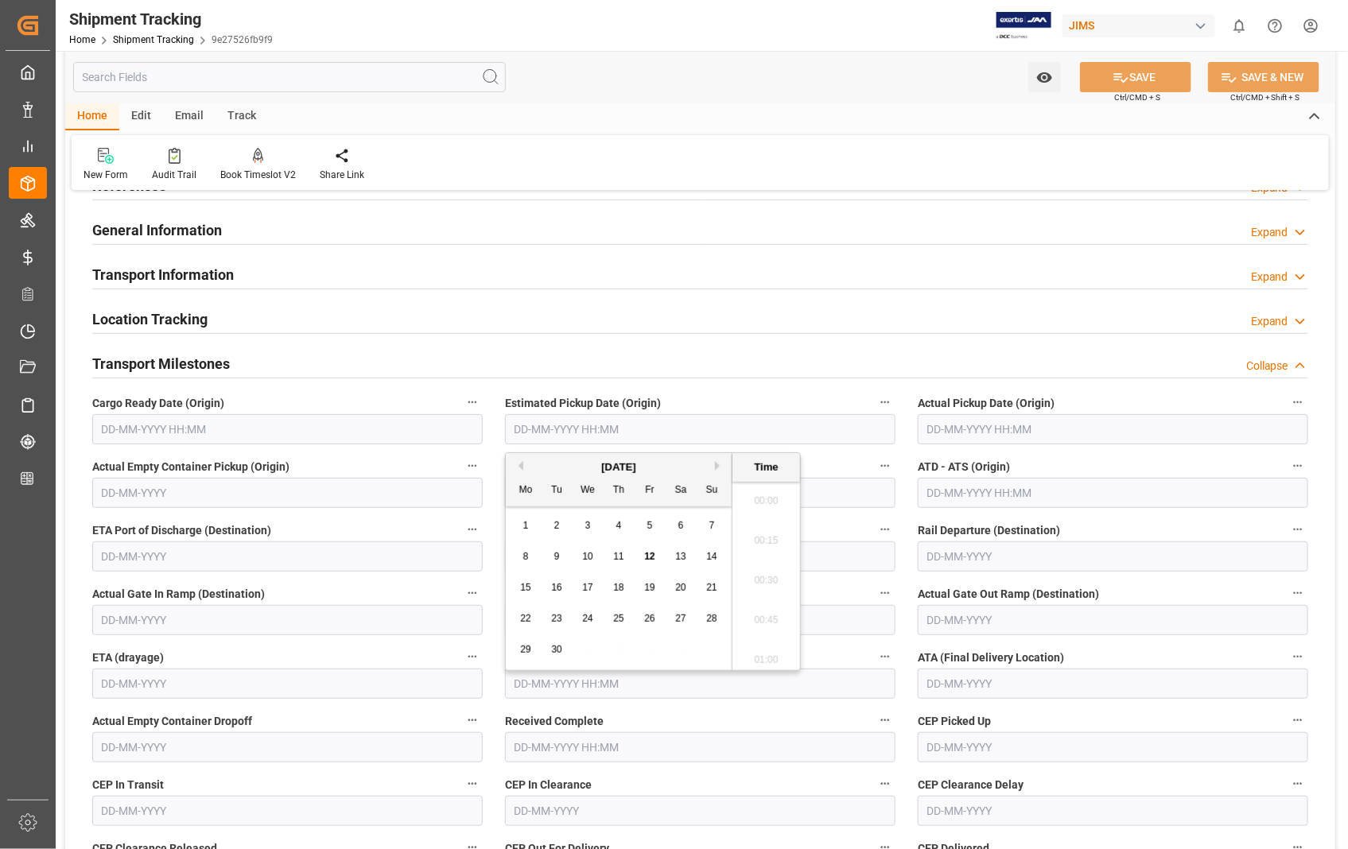
click at [751, 431] on input "text" at bounding box center [700, 429] width 391 height 30
click at [623, 529] on div "4" at bounding box center [619, 526] width 20 height 19
type input "[DATE] 00:00"
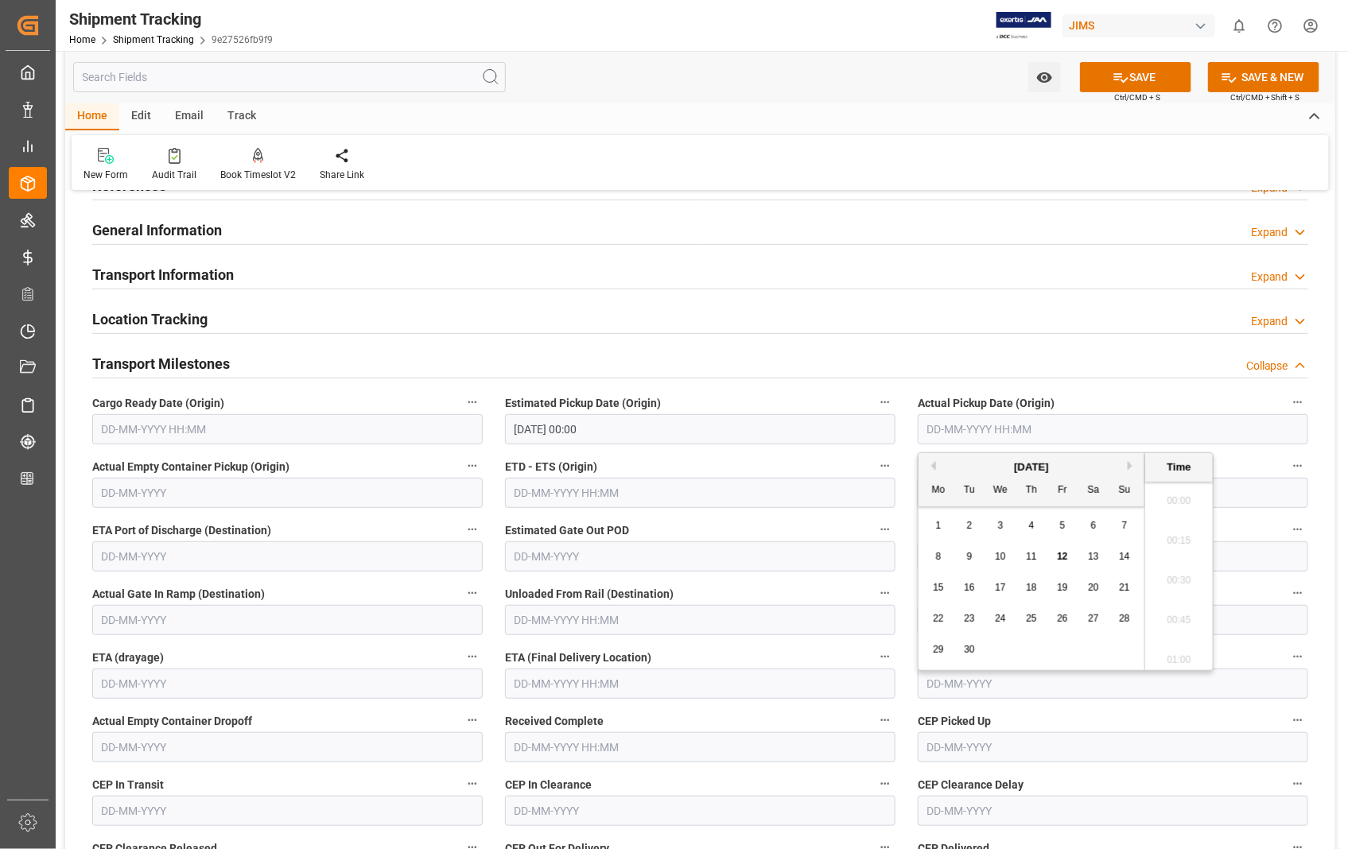
click at [1093, 433] on input "text" at bounding box center [1113, 429] width 391 height 30
click at [1030, 527] on span "4" at bounding box center [1032, 525] width 6 height 11
type input "[DATE] 00:00"
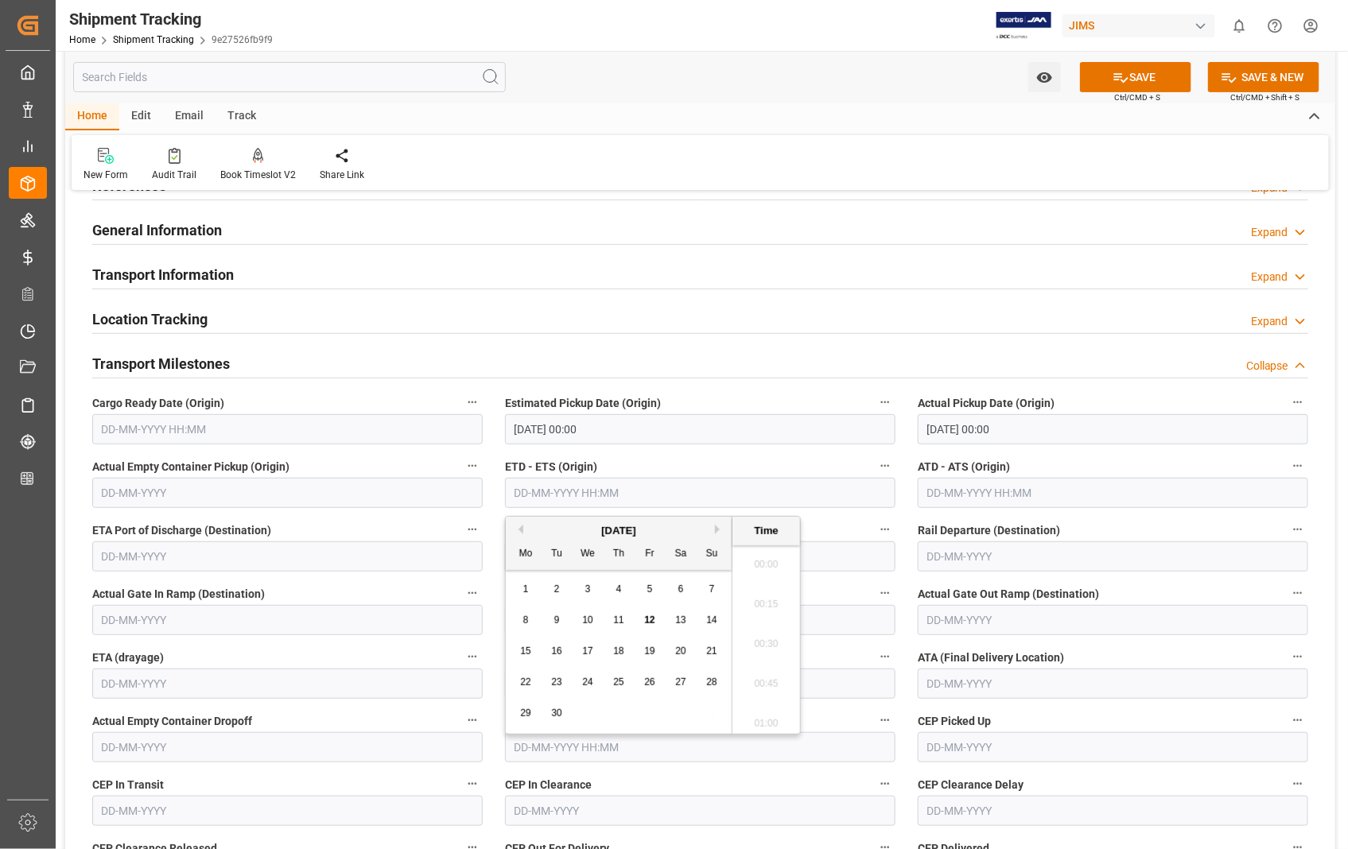
click at [593, 492] on input "text" at bounding box center [700, 493] width 391 height 30
click at [618, 589] on span "4" at bounding box center [619, 589] width 6 height 11
type input "[DATE] 00:00"
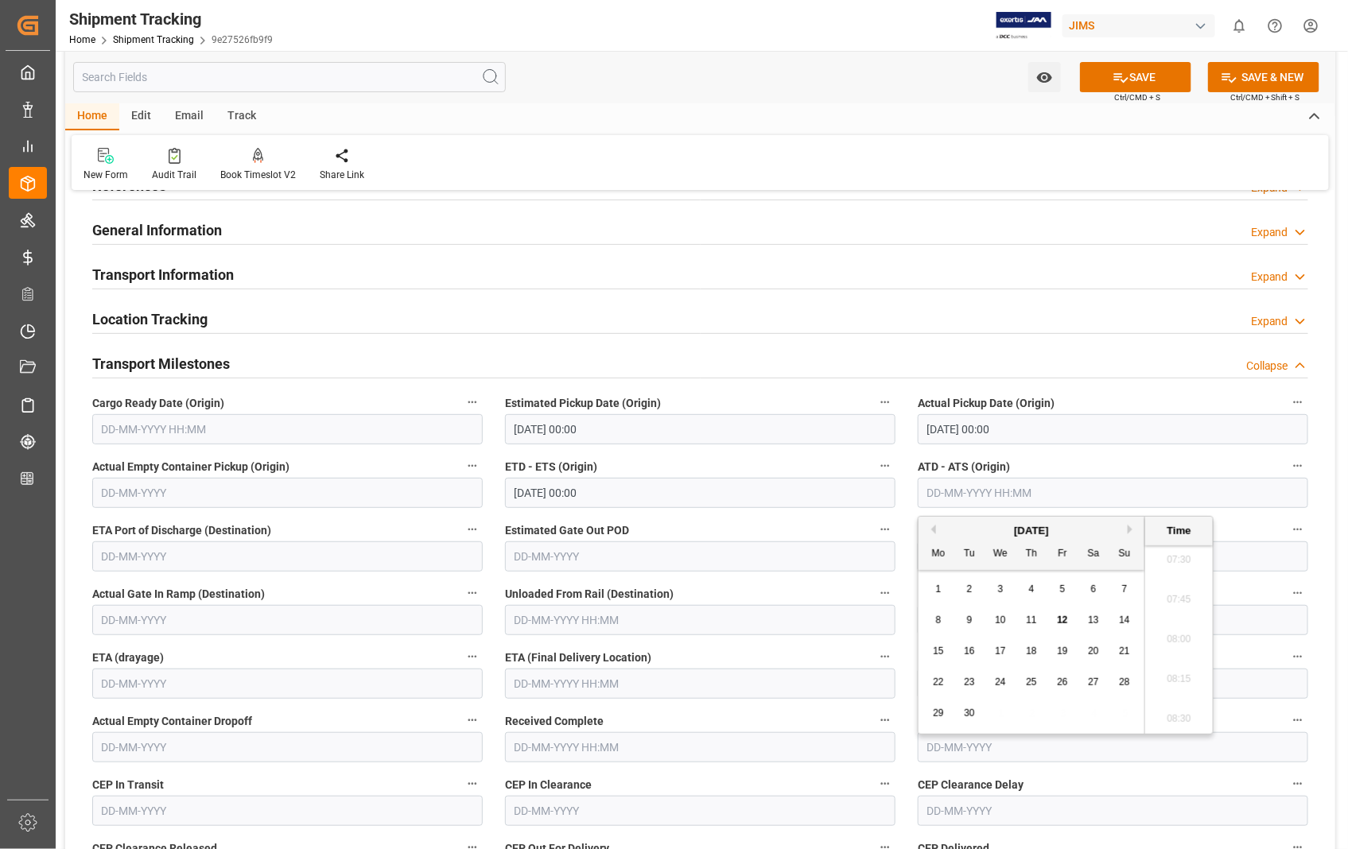
click at [1066, 491] on input "text" at bounding box center [1113, 493] width 391 height 30
click at [1036, 590] on div "4" at bounding box center [1032, 590] width 20 height 19
type input "[DATE] 00:00"
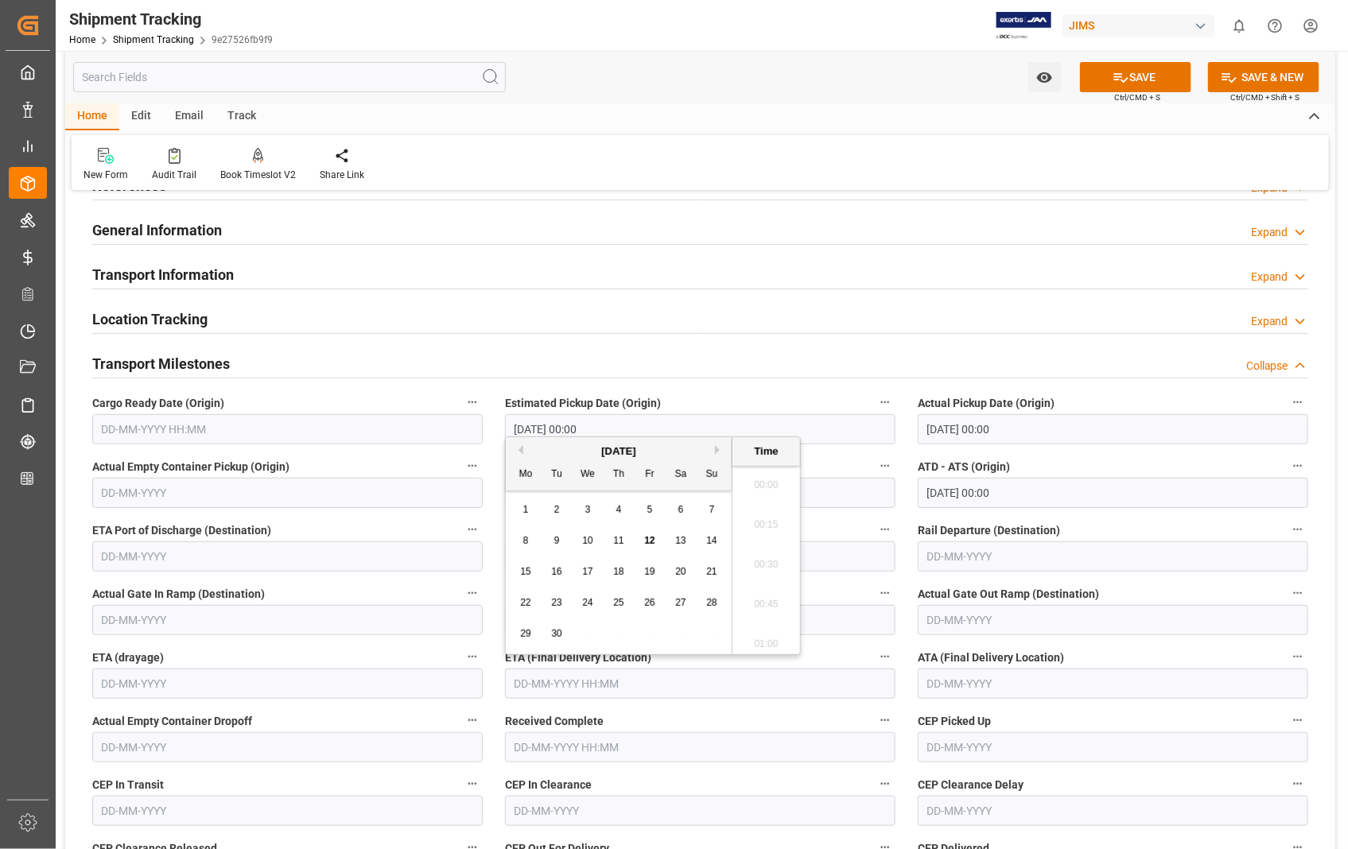
click at [692, 684] on input "text" at bounding box center [700, 684] width 391 height 30
click at [649, 538] on span "12" at bounding box center [649, 540] width 10 height 11
type input "[DATE] 00:00"
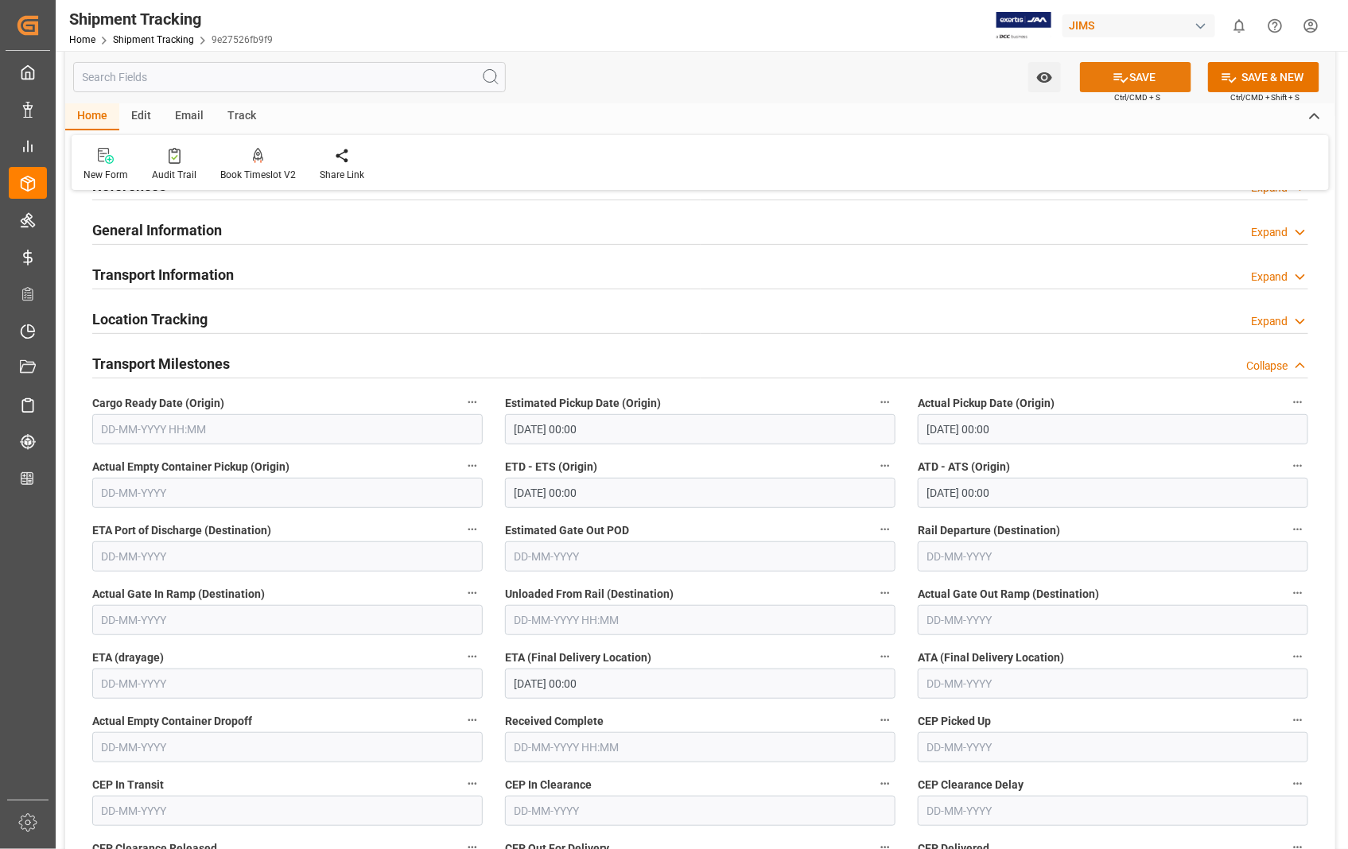
click at [1130, 78] on button "SAVE" at bounding box center [1135, 77] width 111 height 30
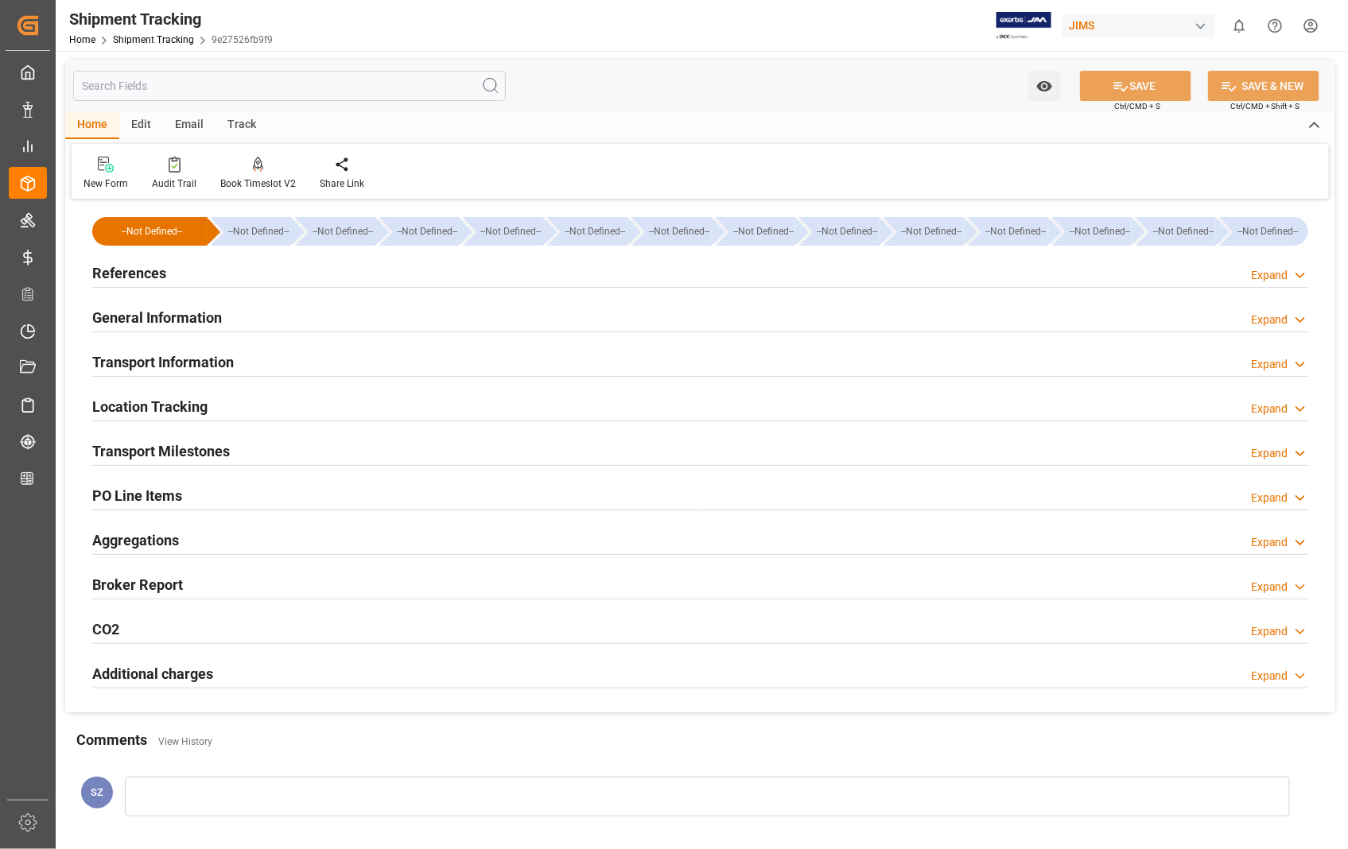
scroll to position [0, 0]
click at [141, 272] on h2 "References" at bounding box center [129, 273] width 74 height 21
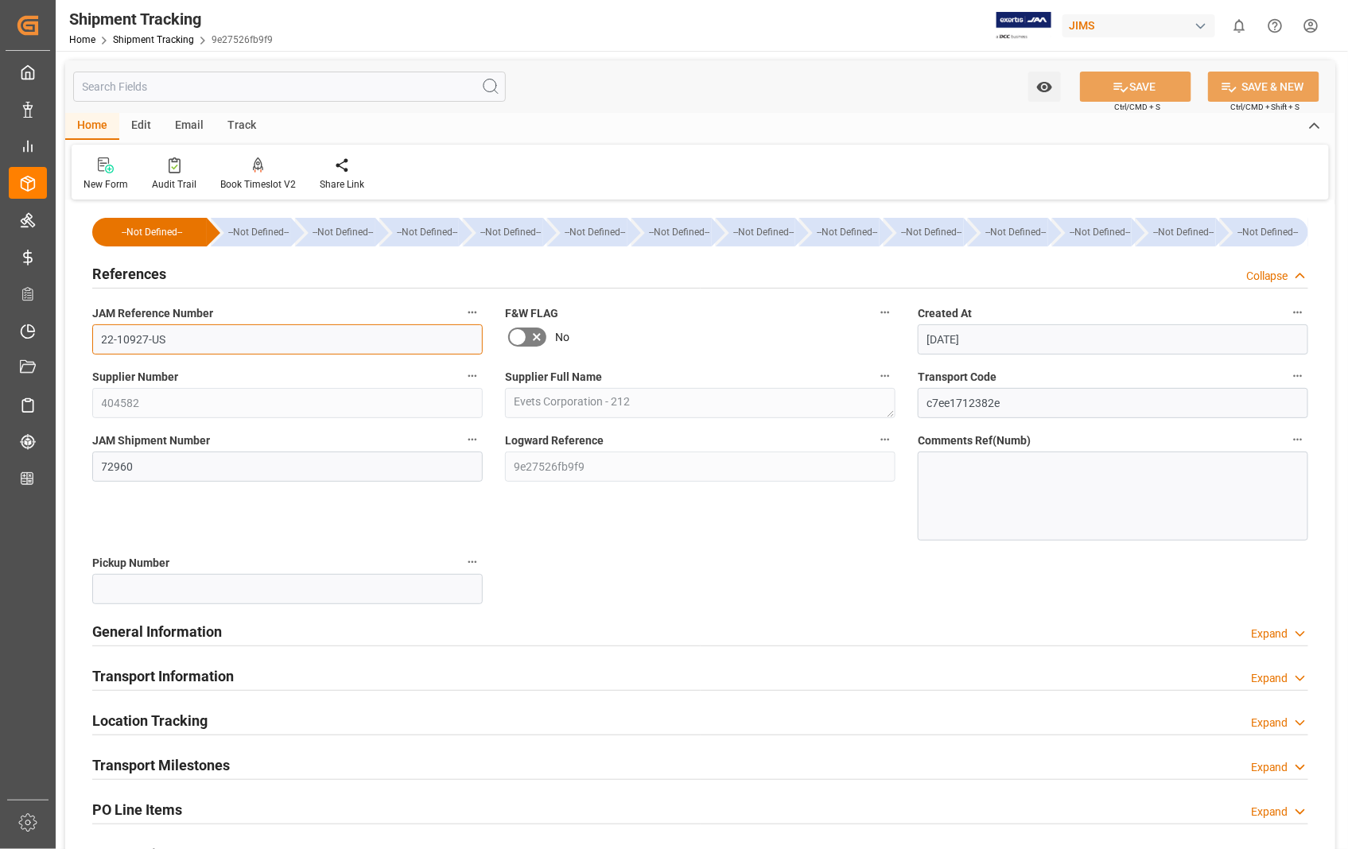
drag, startPoint x: 170, startPoint y: 340, endPoint x: 96, endPoint y: 340, distance: 74.0
click at [96, 340] on input "22-10927-US" at bounding box center [287, 339] width 391 height 30
drag, startPoint x: 155, startPoint y: 474, endPoint x: 97, endPoint y: 470, distance: 58.2
click at [97, 470] on input "72960" at bounding box center [287, 467] width 391 height 30
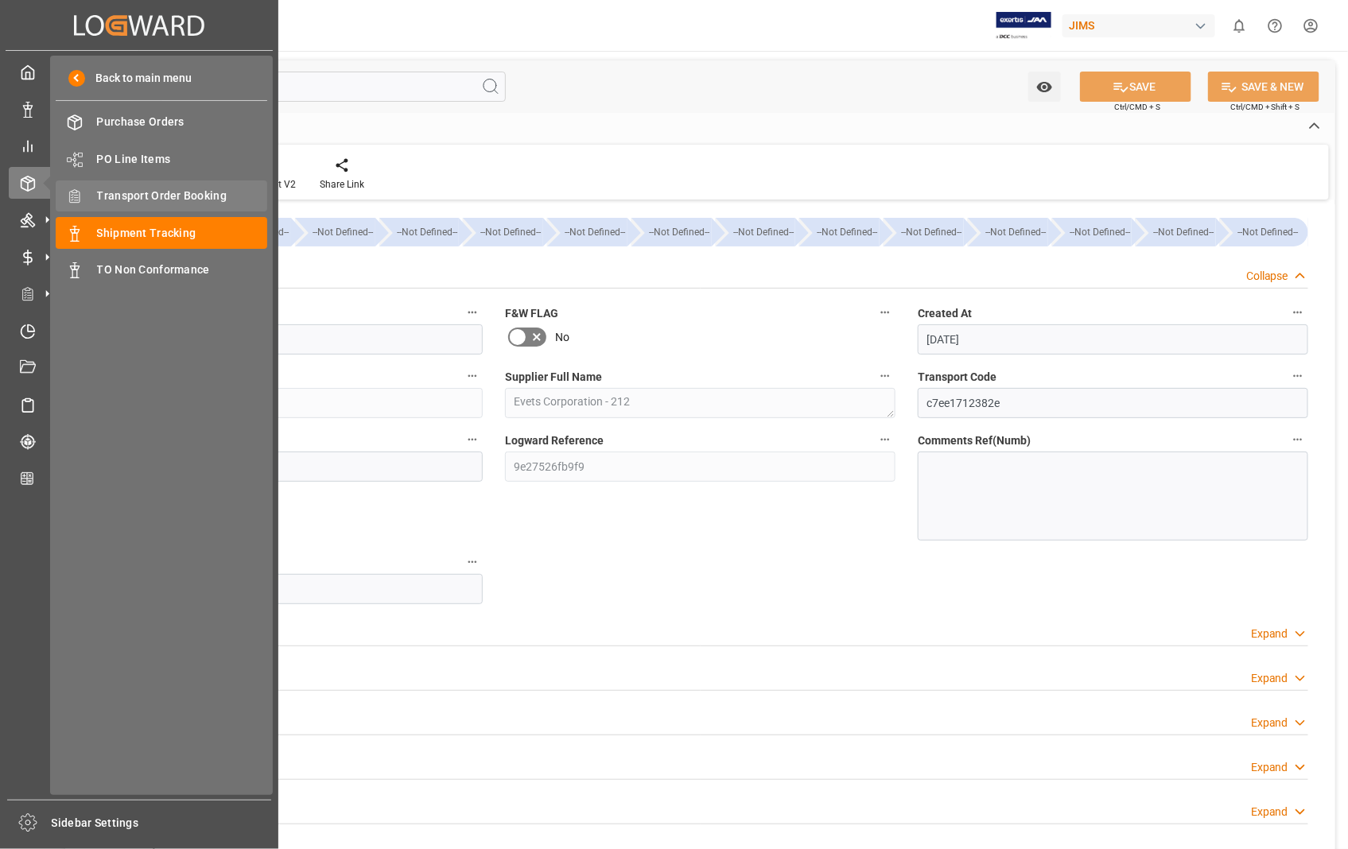
click at [202, 195] on span "Transport Order Booking" at bounding box center [182, 196] width 171 height 17
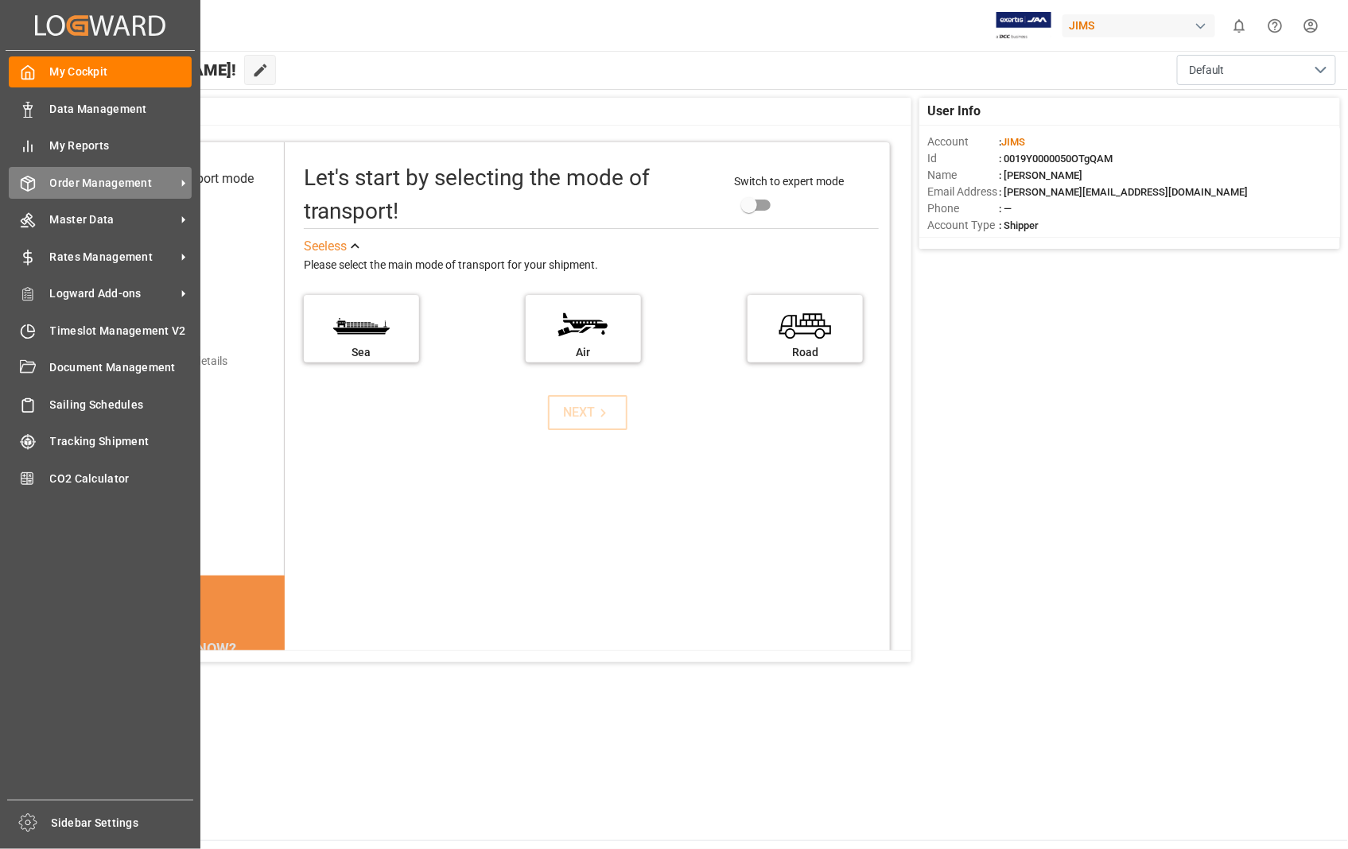
click at [91, 176] on span "Order Management" at bounding box center [113, 183] width 126 height 17
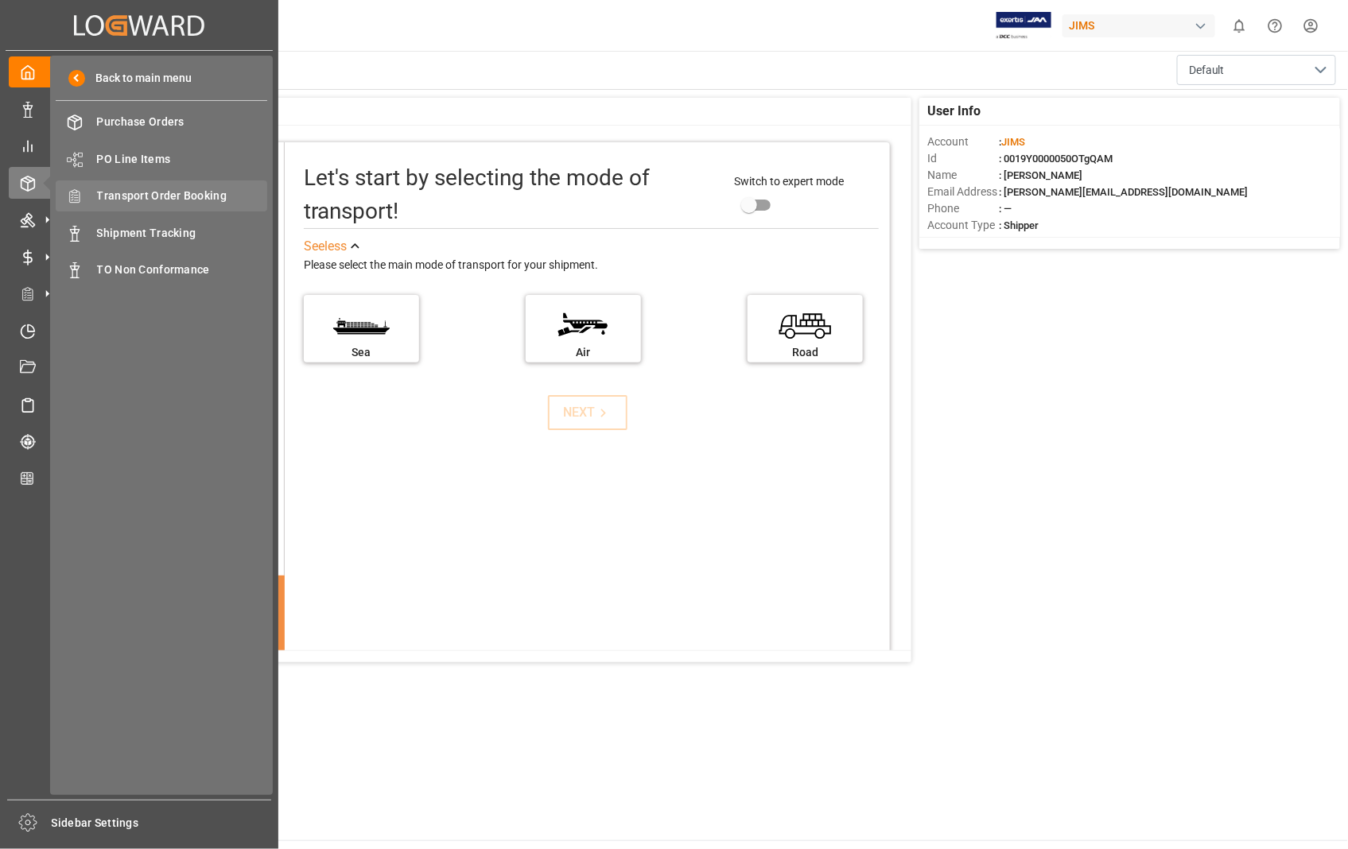
click at [203, 188] on span "Transport Order Booking" at bounding box center [182, 196] width 171 height 17
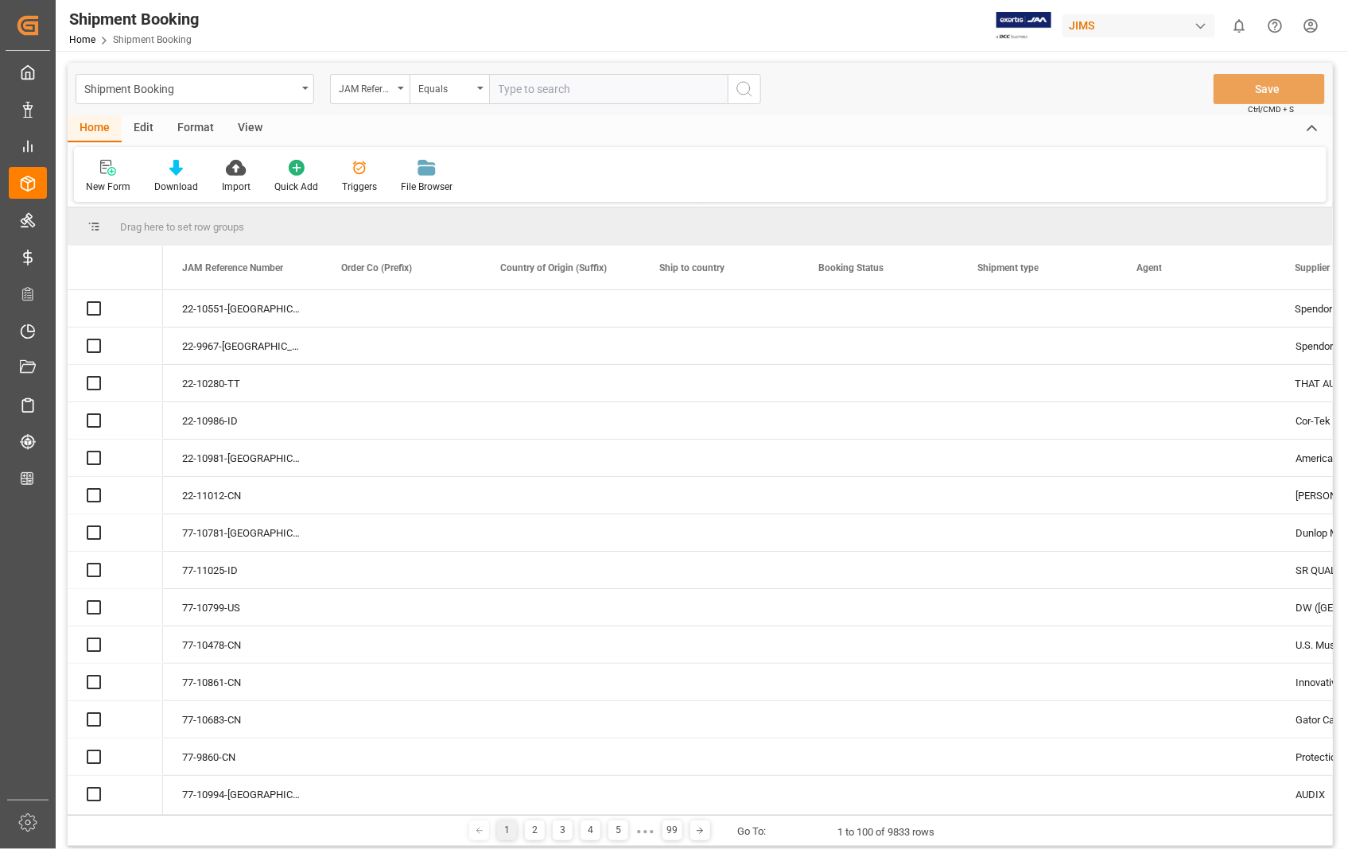
click at [582, 87] on input "text" at bounding box center [608, 89] width 239 height 30
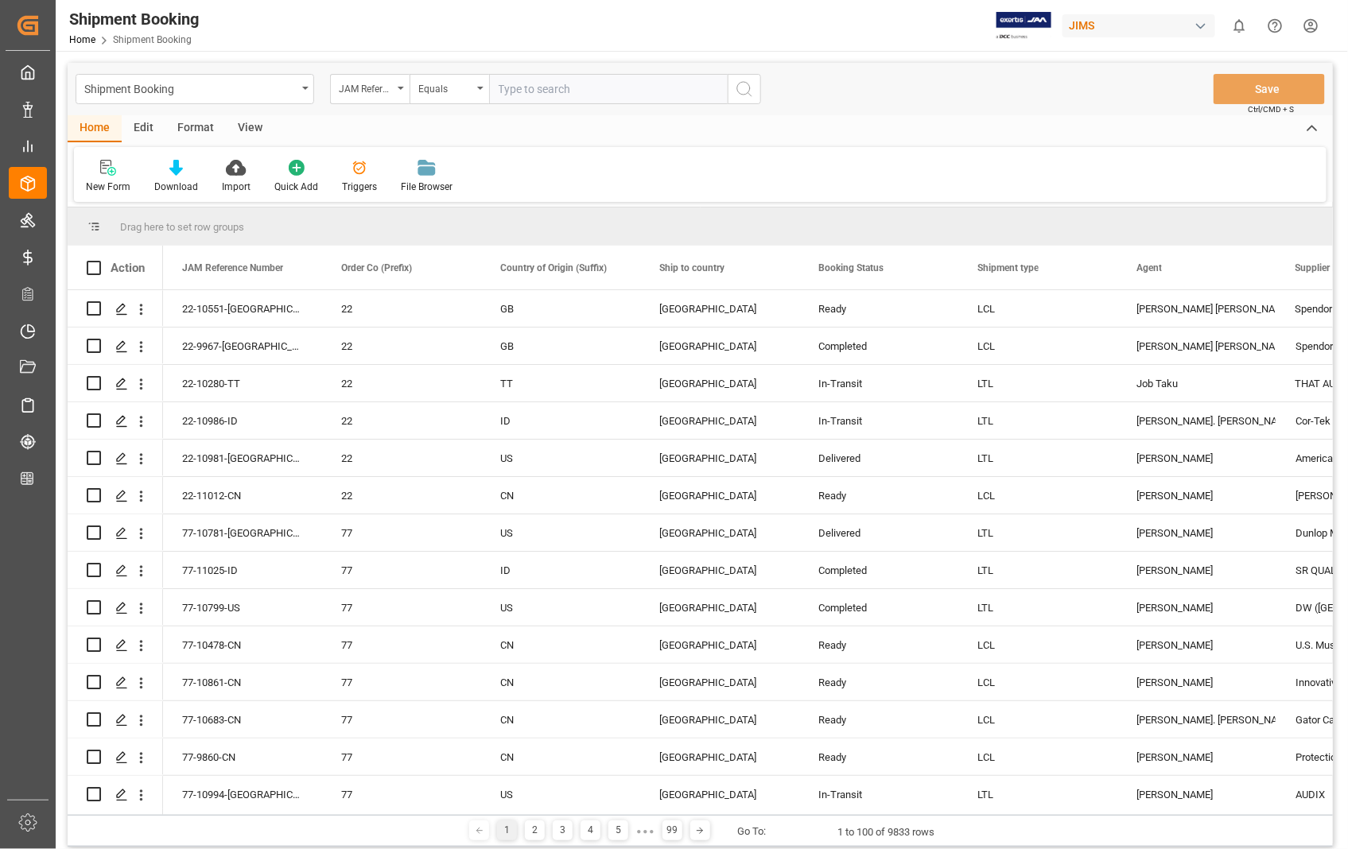
click at [582, 87] on input "text" at bounding box center [608, 89] width 239 height 30
type input "22-10927-US"
click at [745, 89] on icon "search button" at bounding box center [744, 89] width 19 height 19
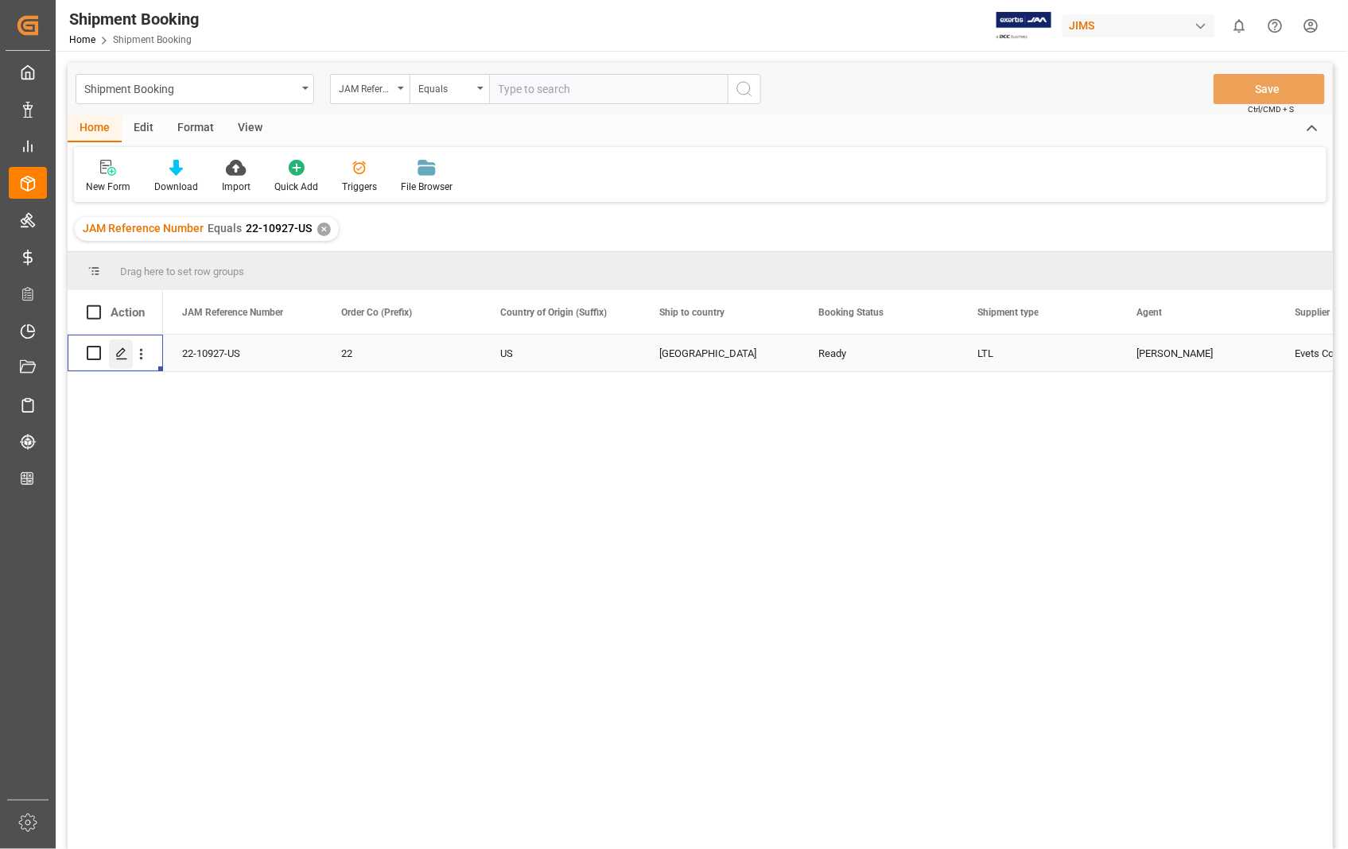
click at [122, 356] on icon "Press SPACE to select this row." at bounding box center [121, 354] width 13 height 13
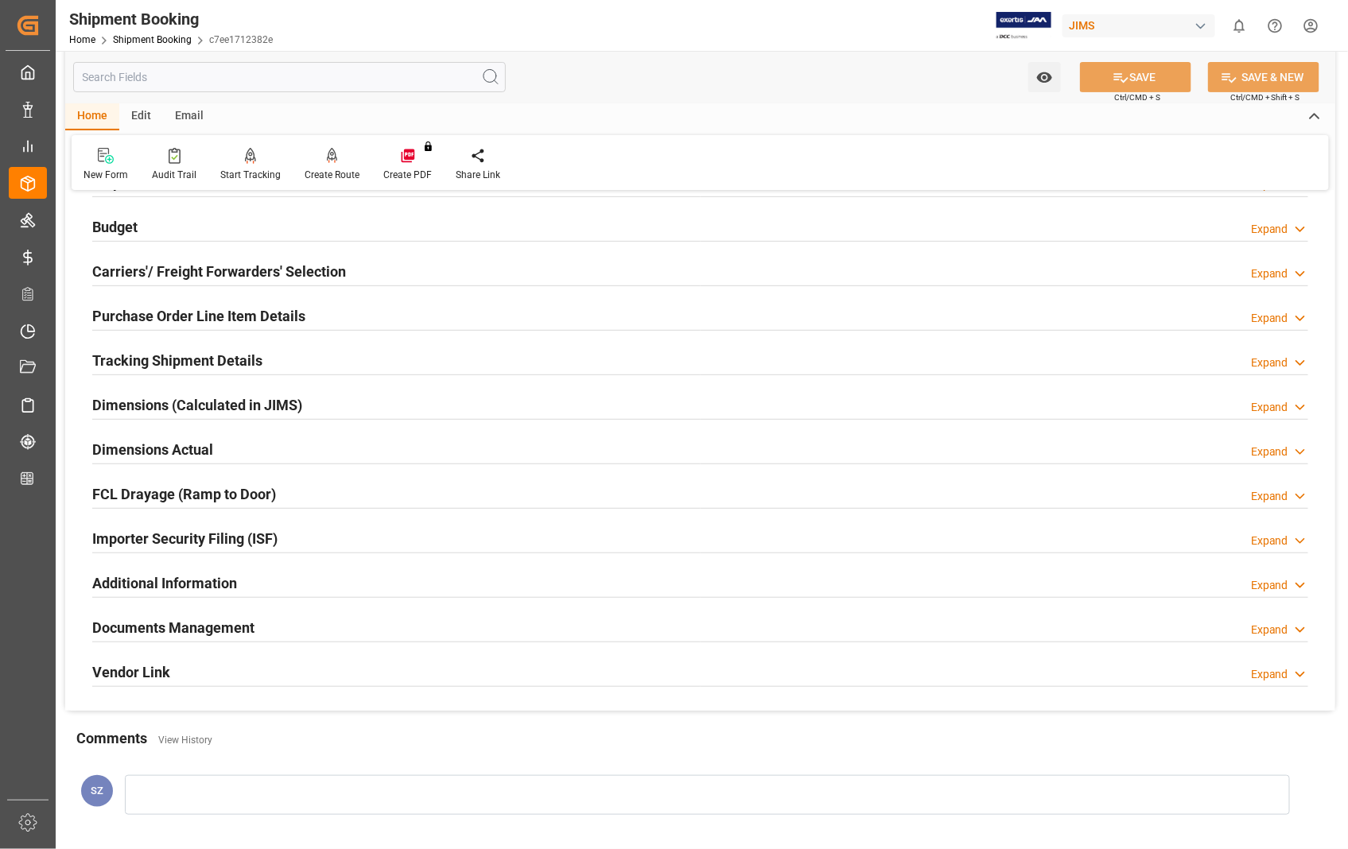
scroll to position [177, 0]
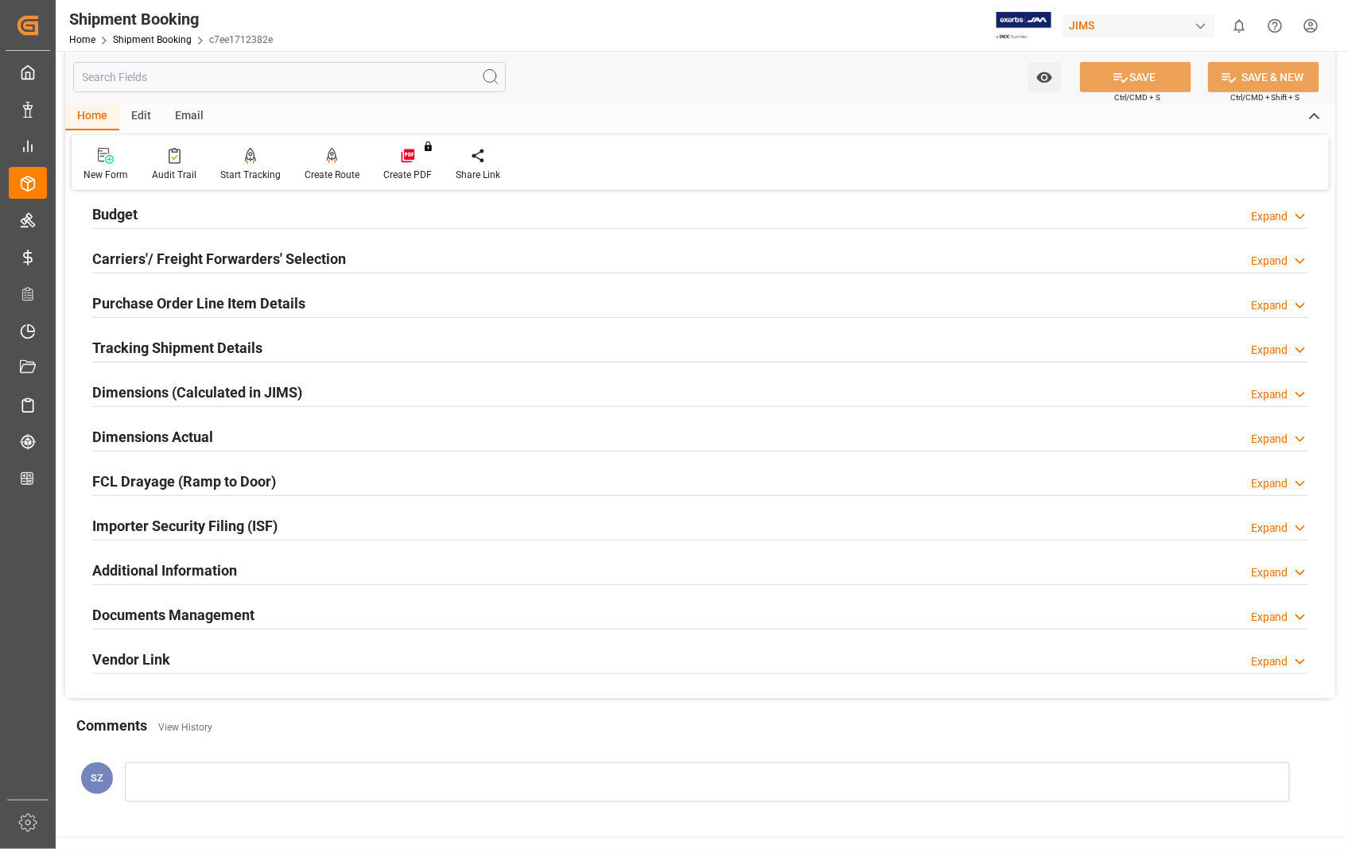
click at [209, 611] on h2 "Documents Management" at bounding box center [173, 614] width 162 height 21
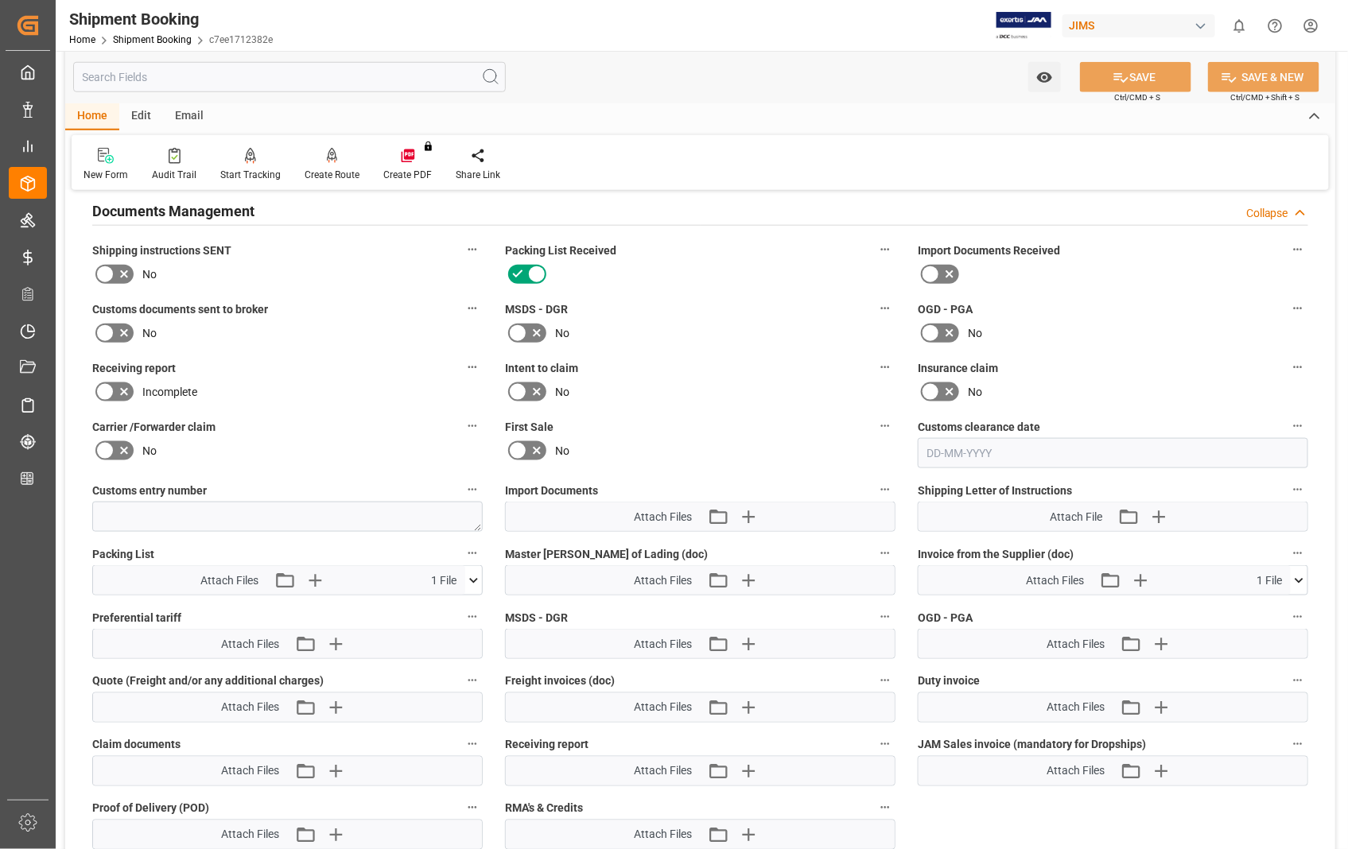
scroll to position [618, 0]
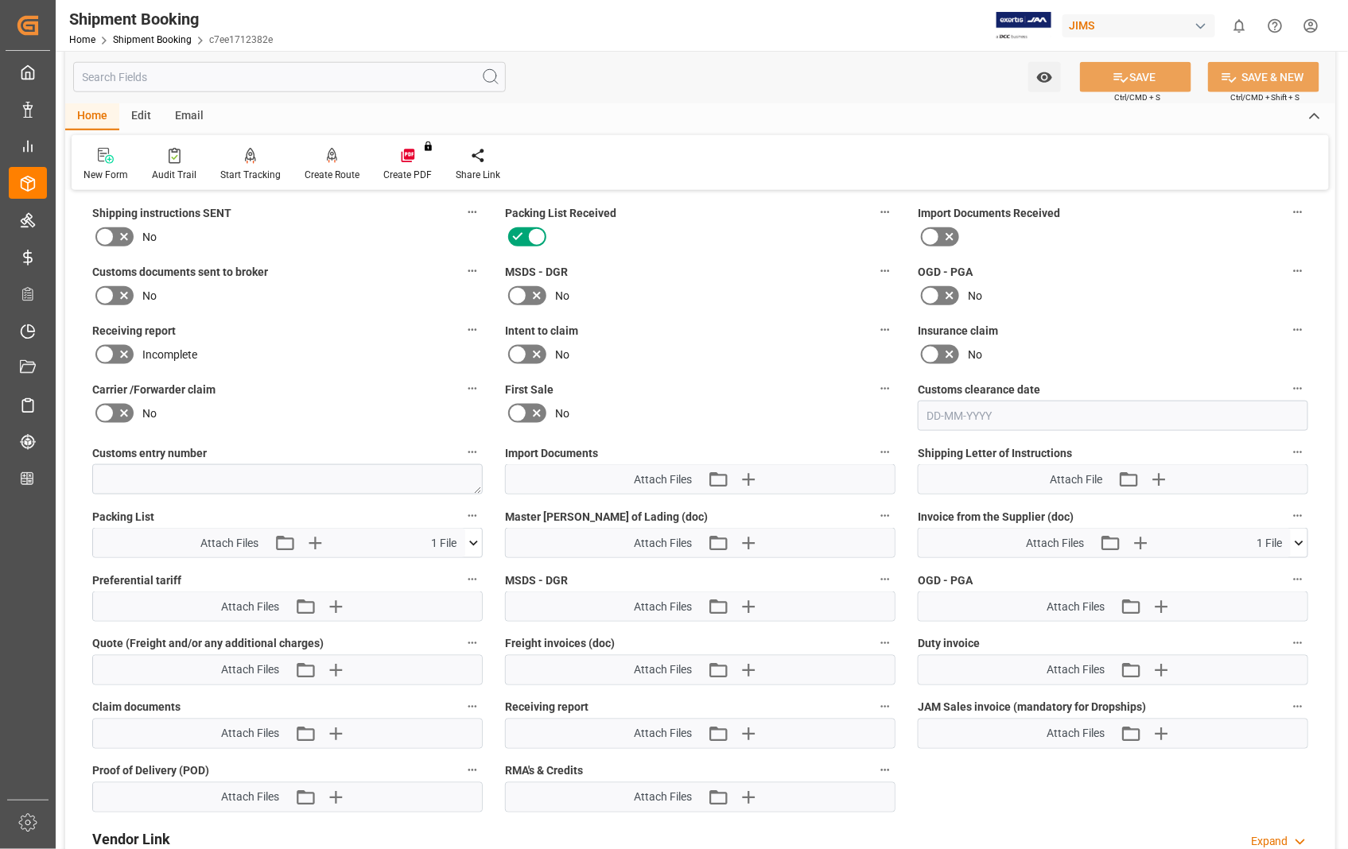
click at [1296, 539] on icon at bounding box center [1299, 543] width 17 height 17
click at [1292, 569] on icon at bounding box center [1290, 573] width 15 height 10
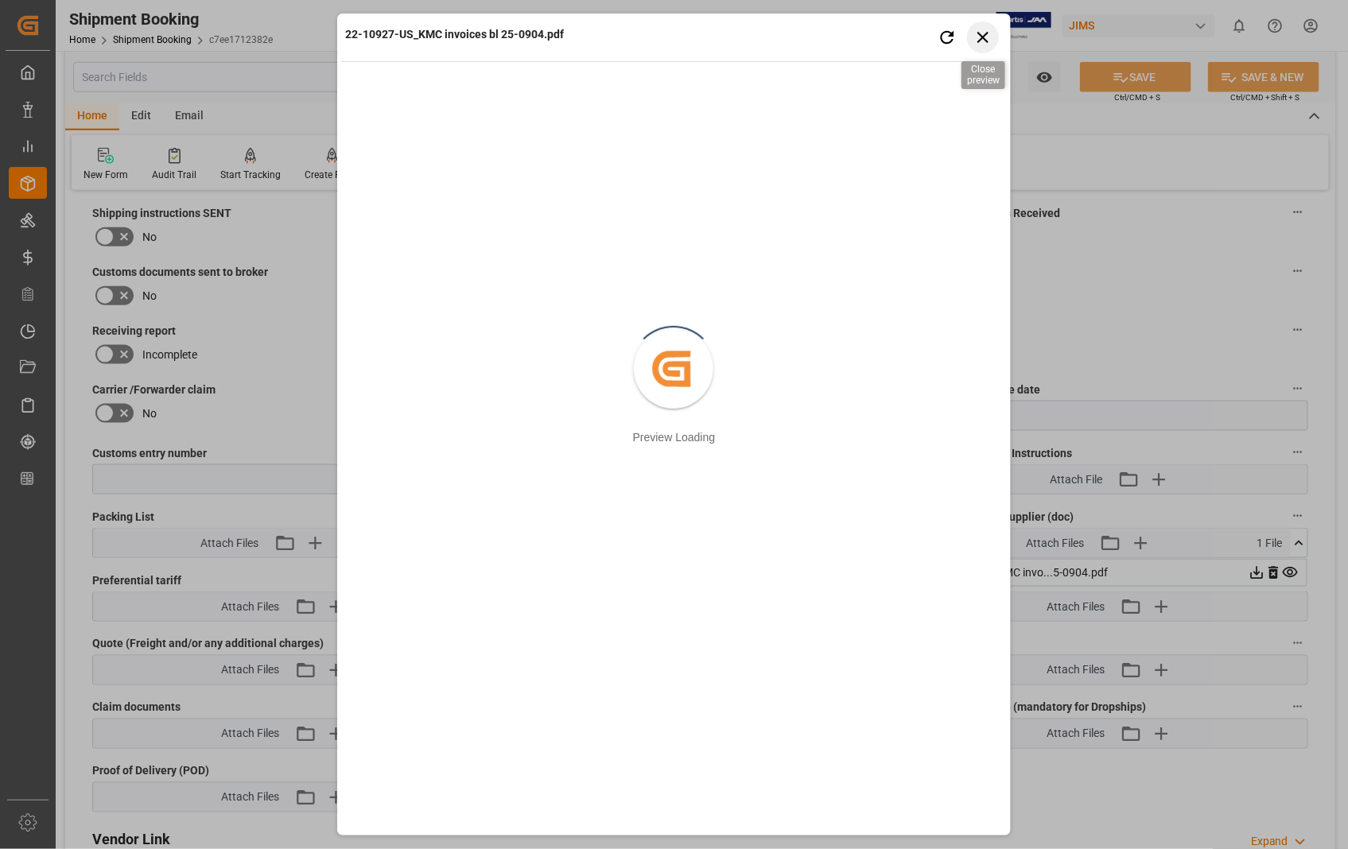
click at [981, 37] on icon "button" at bounding box center [982, 37] width 11 height 11
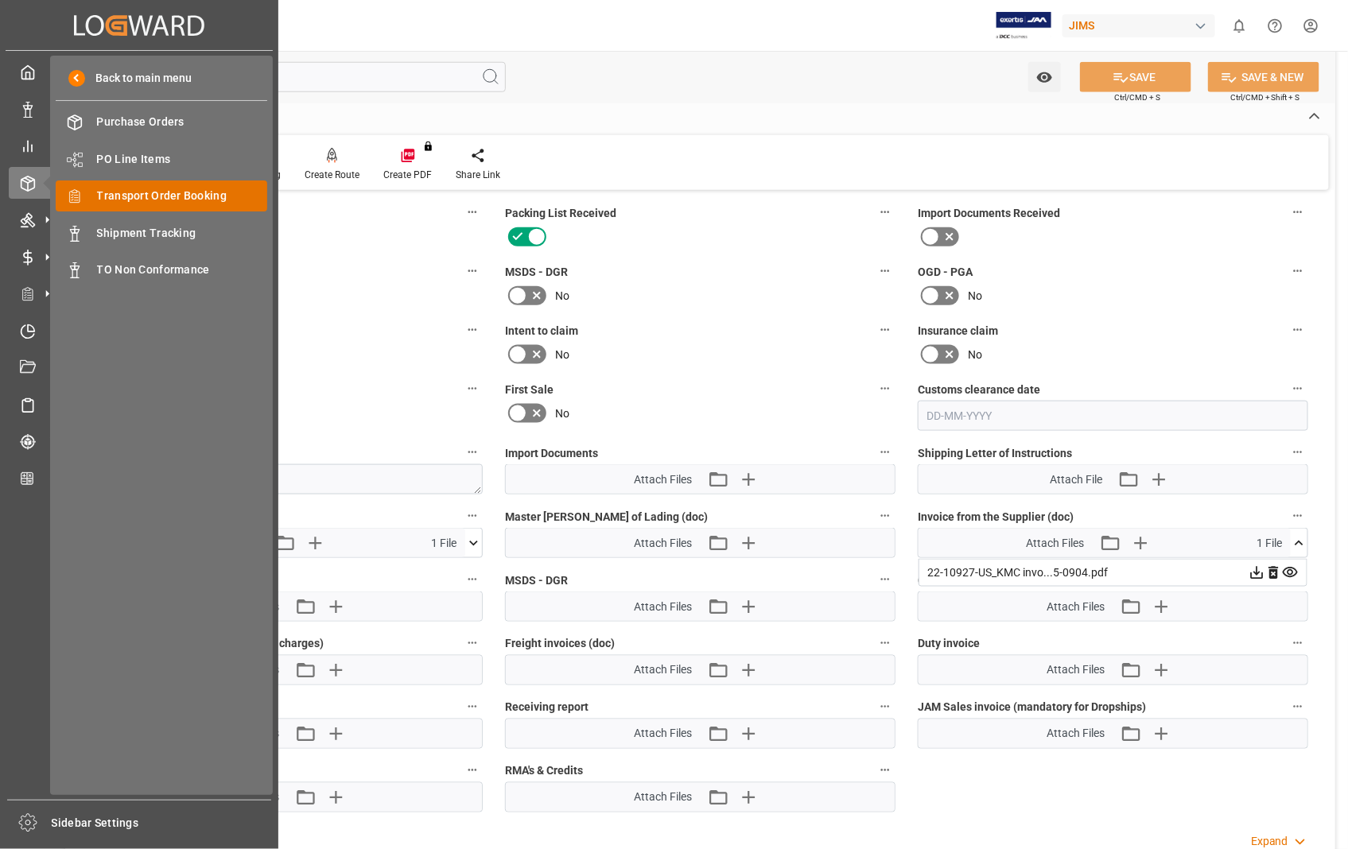
click at [156, 196] on span "Transport Order Booking" at bounding box center [182, 196] width 171 height 17
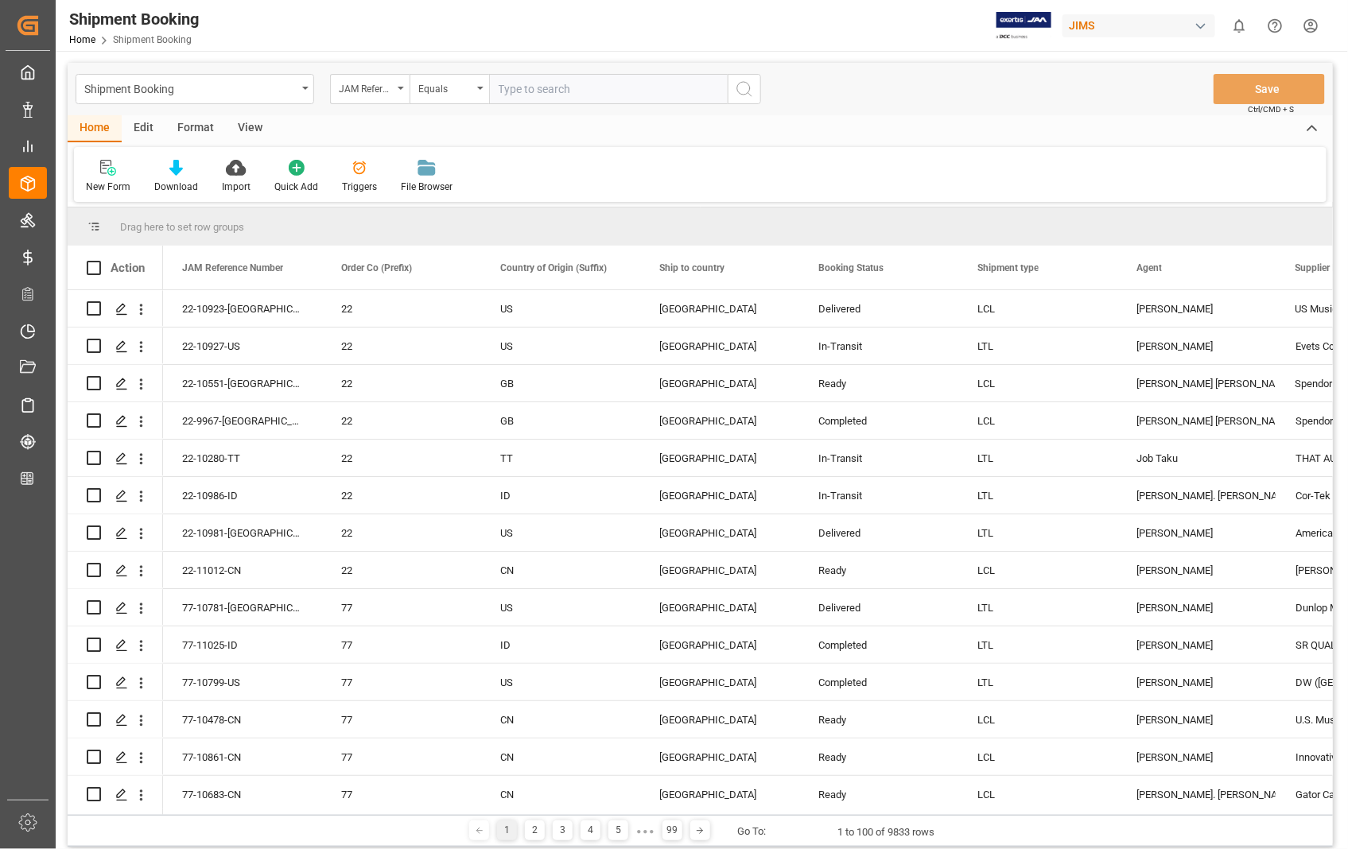
click at [600, 88] on input "text" at bounding box center [608, 89] width 239 height 30
paste input "22-10927-US"
type input "22-10927-US"
click at [744, 91] on icon "search button" at bounding box center [744, 89] width 19 height 19
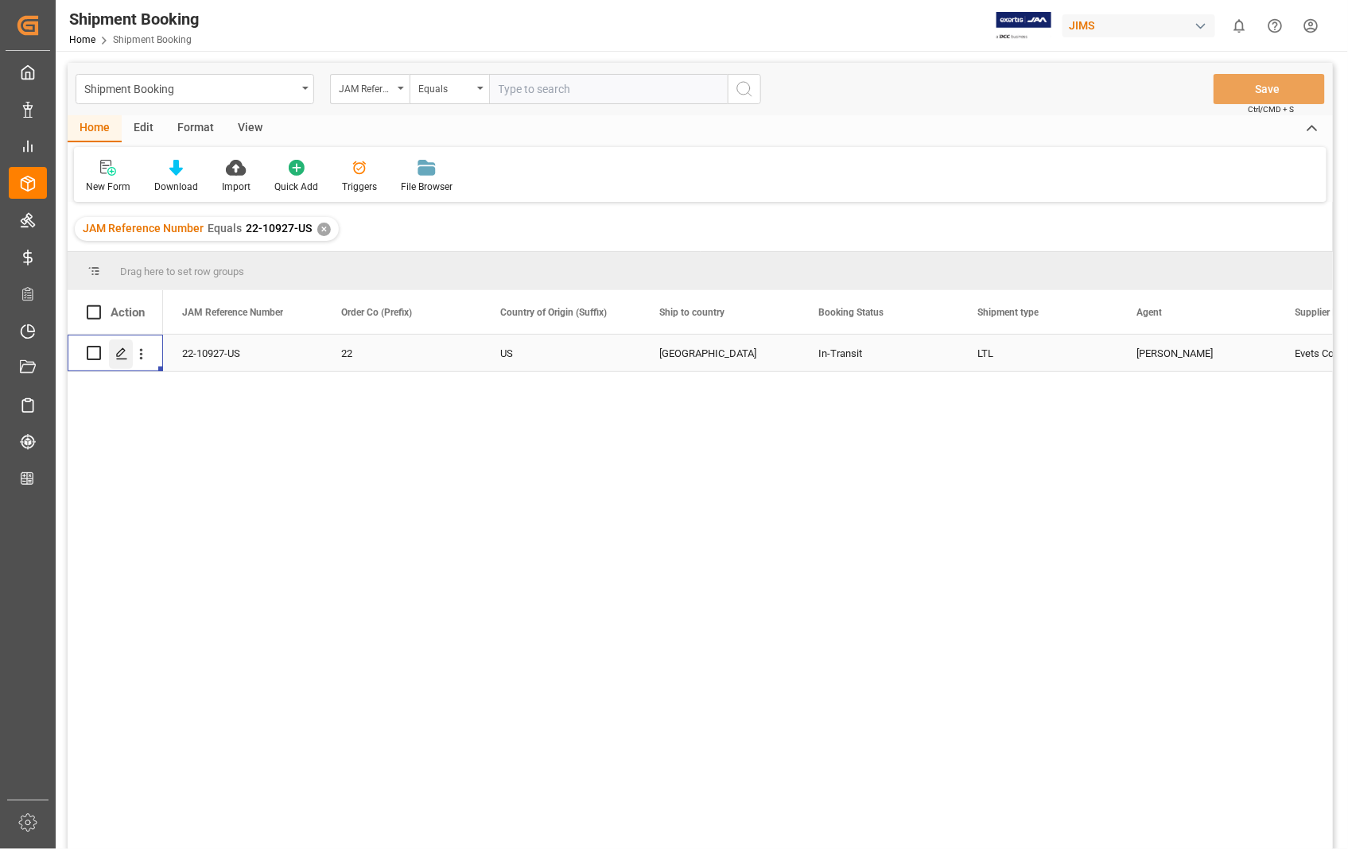
click at [119, 359] on icon "Press SPACE to select this row." at bounding box center [121, 354] width 13 height 13
